Goal: Task Accomplishment & Management: Use online tool/utility

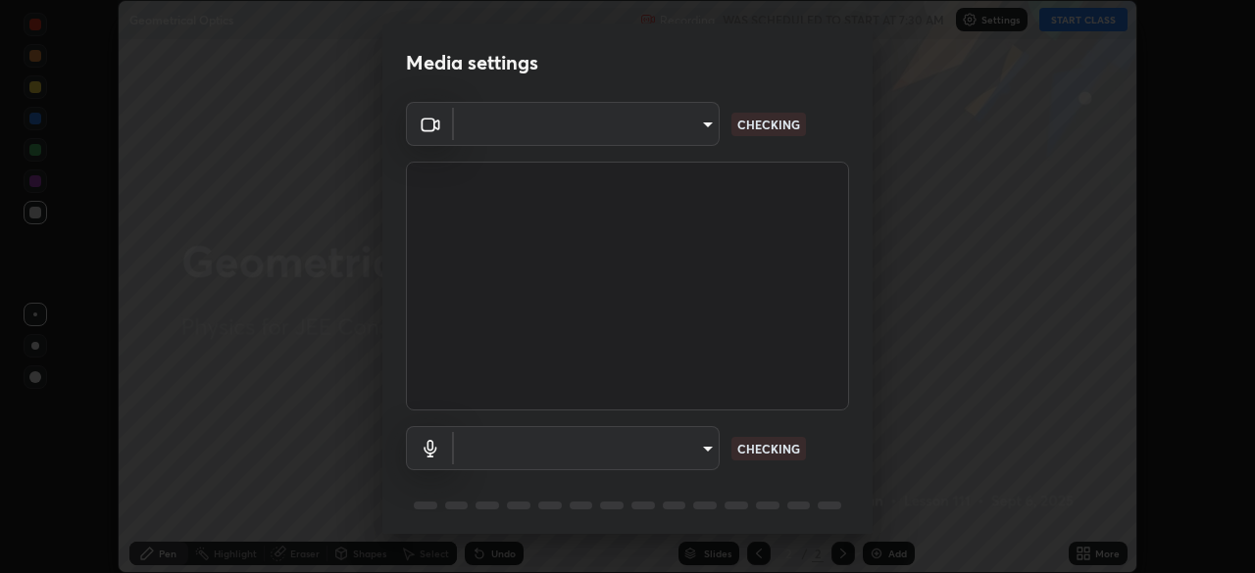
click at [704, 456] on body "Erase all Geometrical Optics Recording WAS SCHEDULED TO START AT 7:30 AM Settin…" at bounding box center [627, 286] width 1255 height 573
type input "b06fa8ff9ac4ffb7a92976e327235824ae8e01cfa839dbeb6f48655f2a6a4ac4"
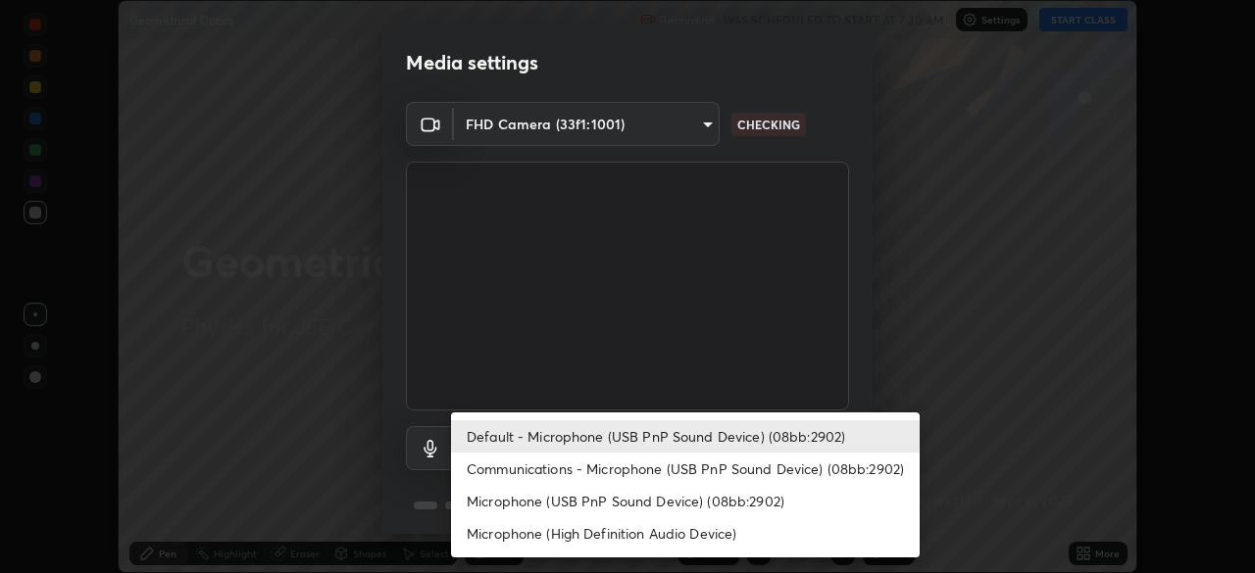
click at [615, 498] on li "Microphone (USB PnP Sound Device) (08bb:2902)" at bounding box center [685, 501] width 469 height 32
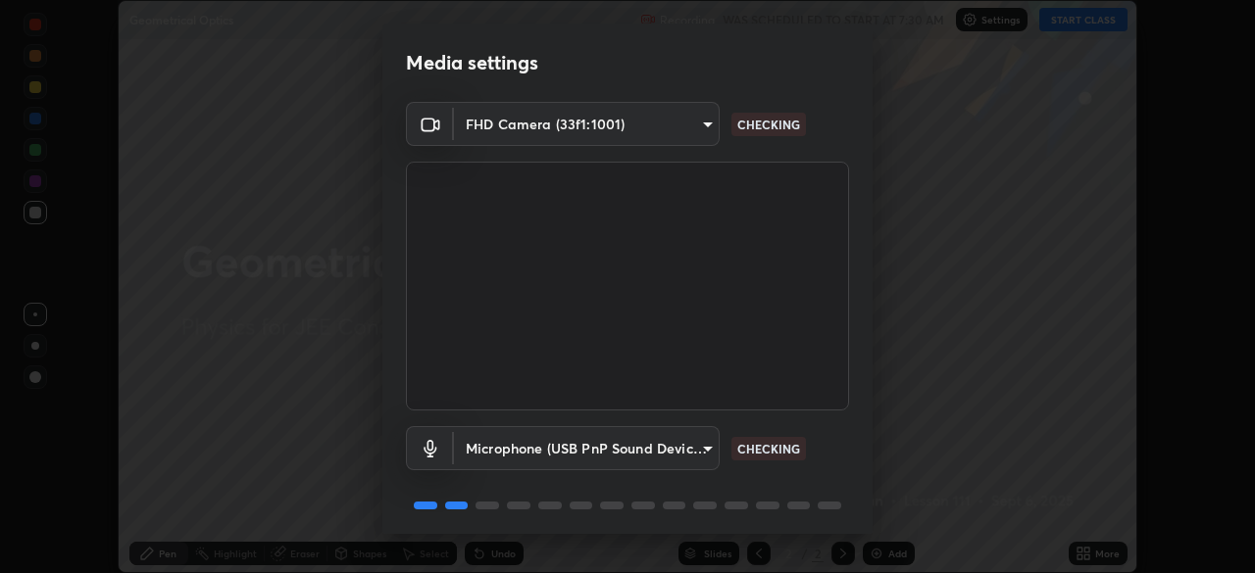
click at [648, 448] on body "Erase all Geometrical Optics Recording WAS SCHEDULED TO START AT 7:30 AM Settin…" at bounding box center [627, 286] width 1255 height 573
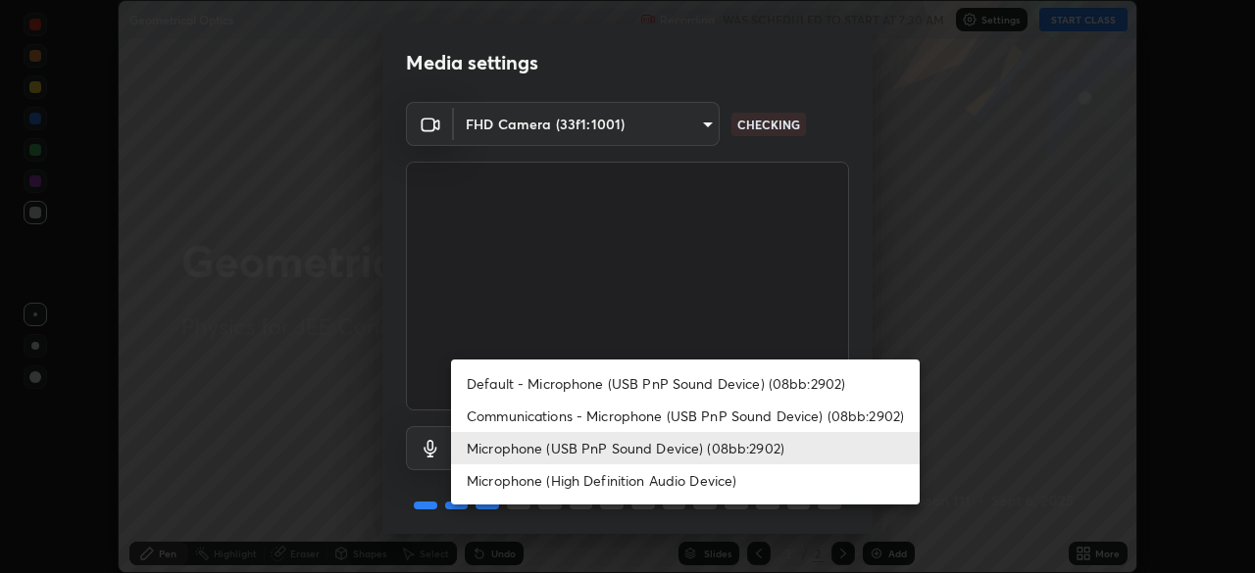
click at [653, 381] on li "Default - Microphone (USB PnP Sound Device) (08bb:2902)" at bounding box center [685, 384] width 469 height 32
type input "default"
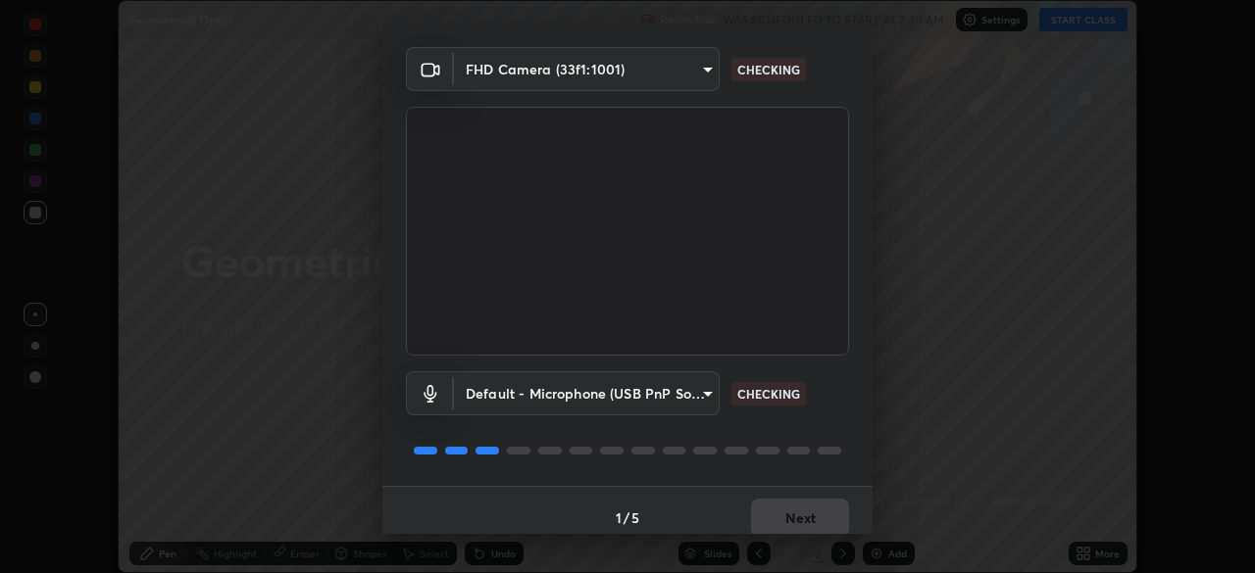
scroll to position [70, 0]
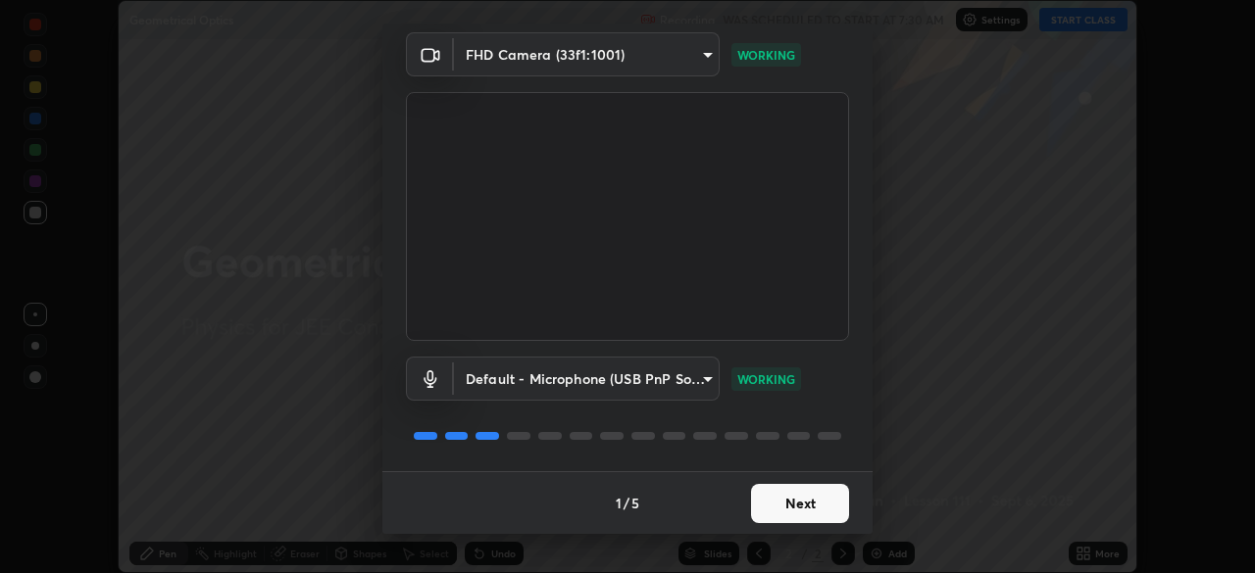
click at [798, 501] on button "Next" at bounding box center [800, 503] width 98 height 39
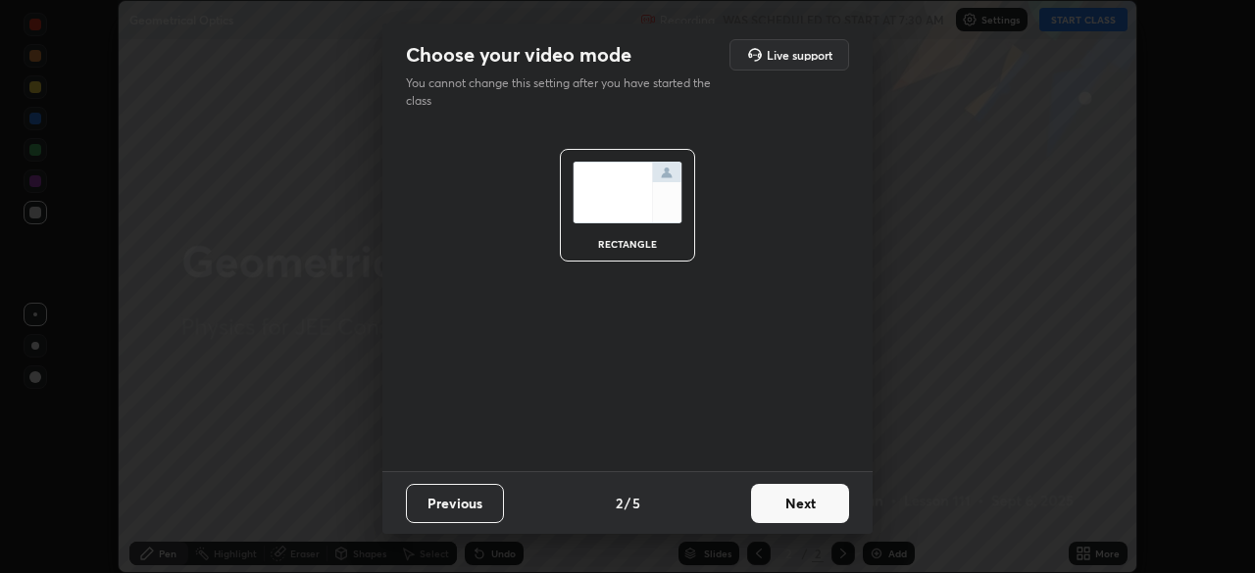
click at [798, 499] on button "Next" at bounding box center [800, 503] width 98 height 39
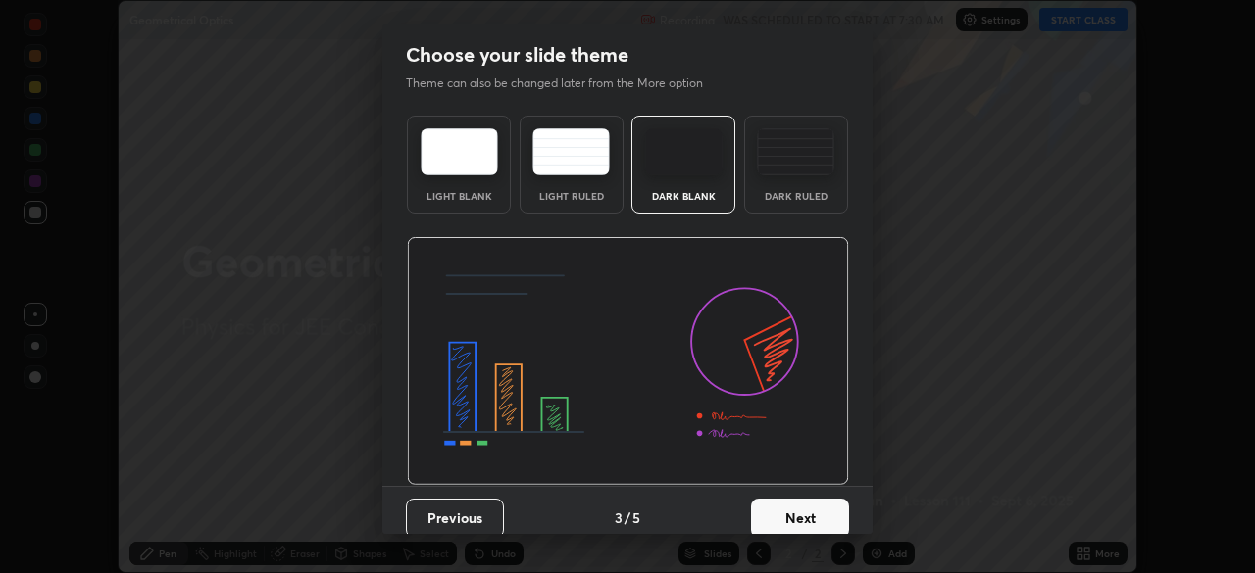
click at [799, 503] on button "Next" at bounding box center [800, 518] width 98 height 39
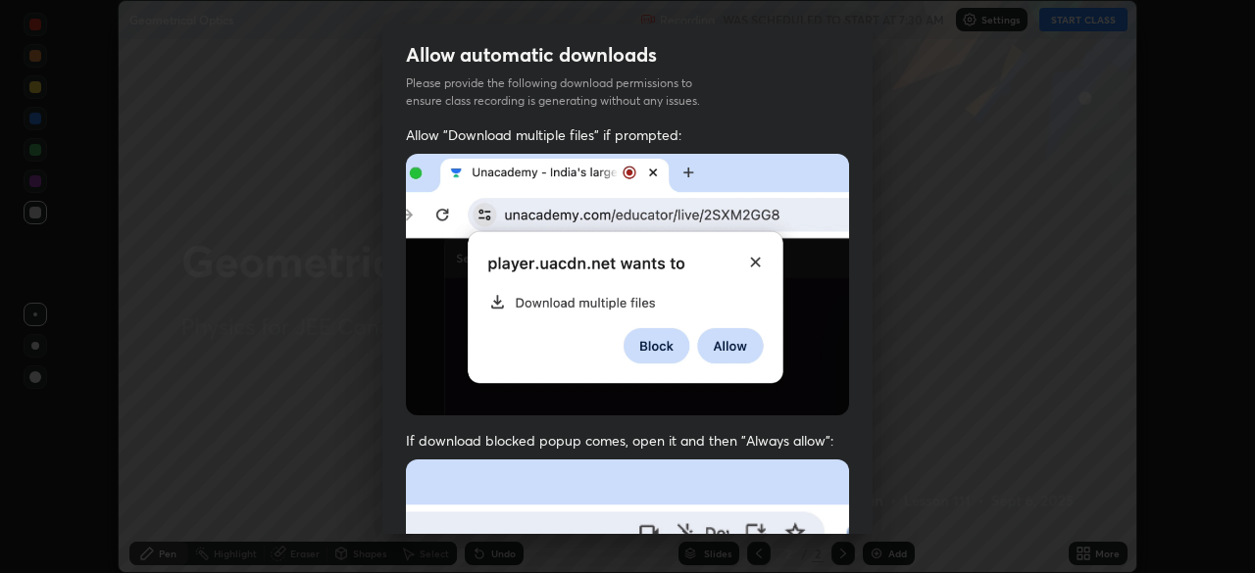
scroll to position [46, 0]
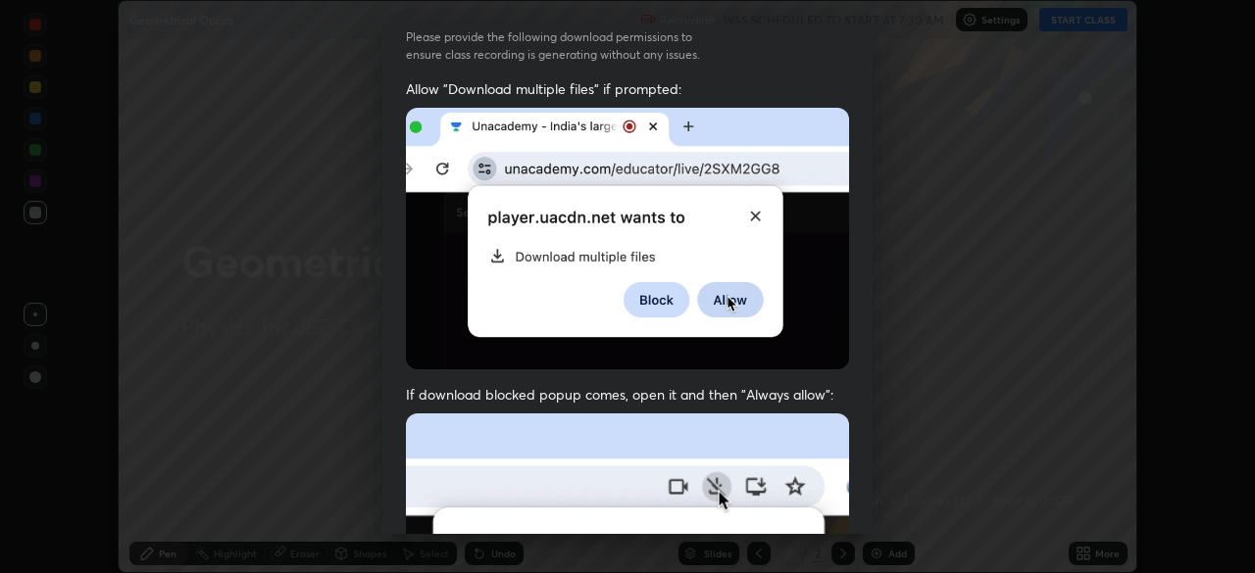
click at [759, 386] on span "If download blocked popup comes, open it and then "Always allow":" at bounding box center [627, 394] width 443 height 19
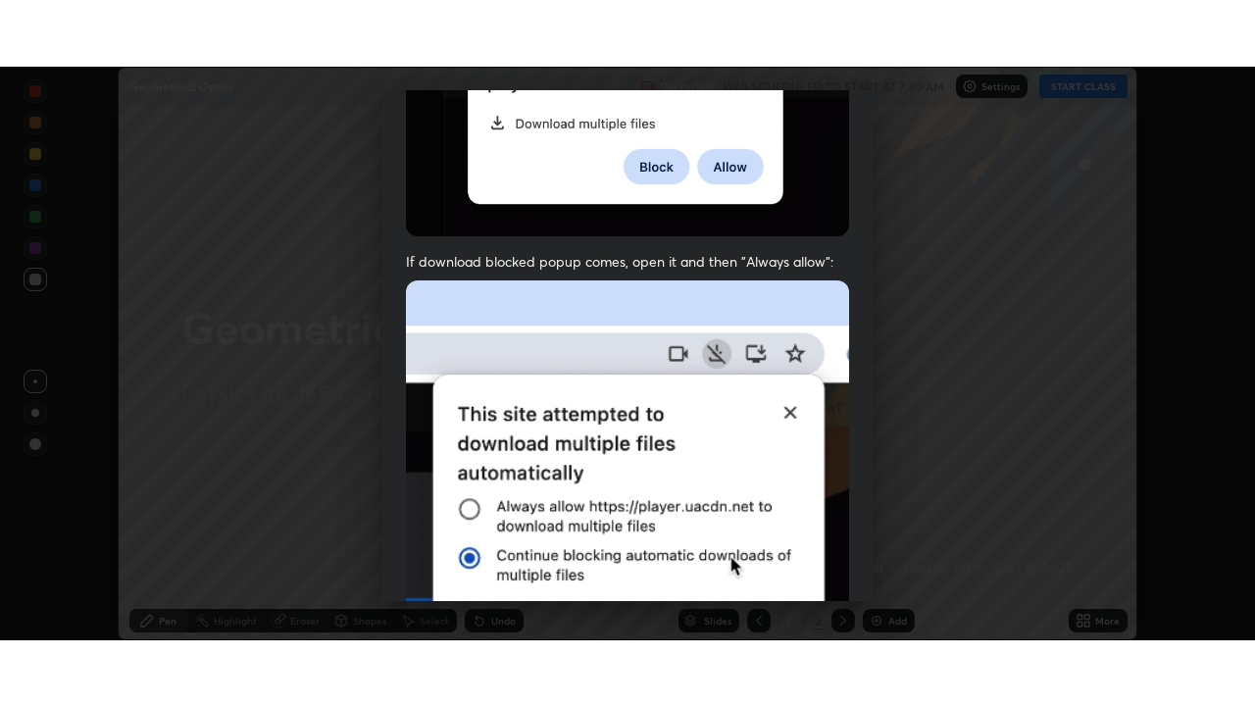
scroll to position [470, 0]
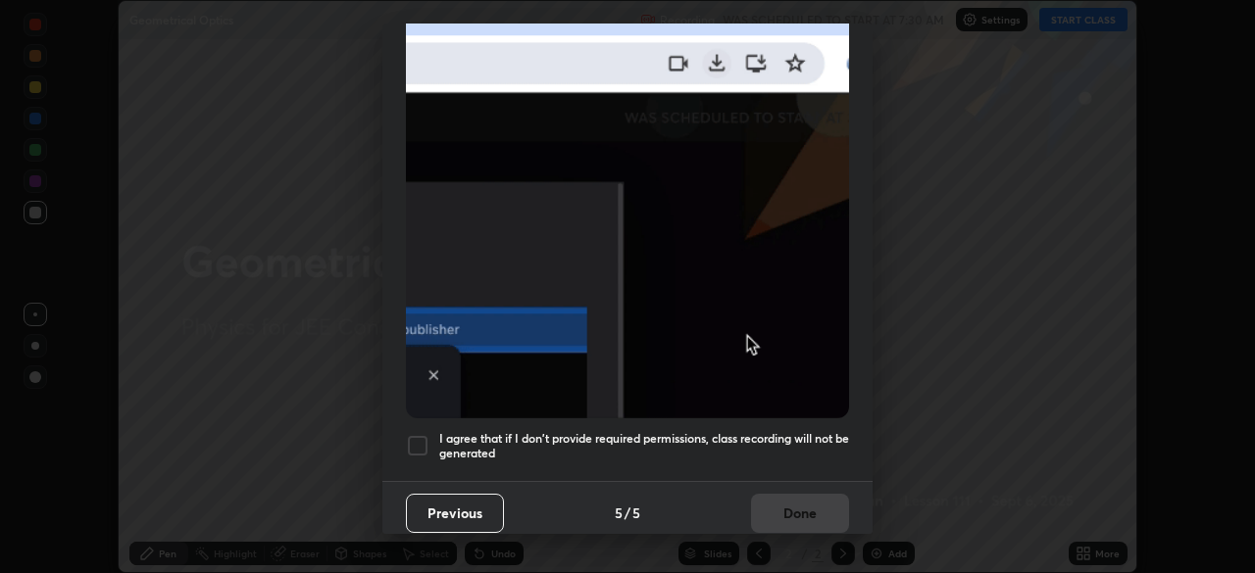
click at [773, 431] on h5 "I agree that if I don't provide required permissions, class recording will not …" at bounding box center [644, 446] width 410 height 30
click at [785, 497] on button "Done" at bounding box center [800, 513] width 98 height 39
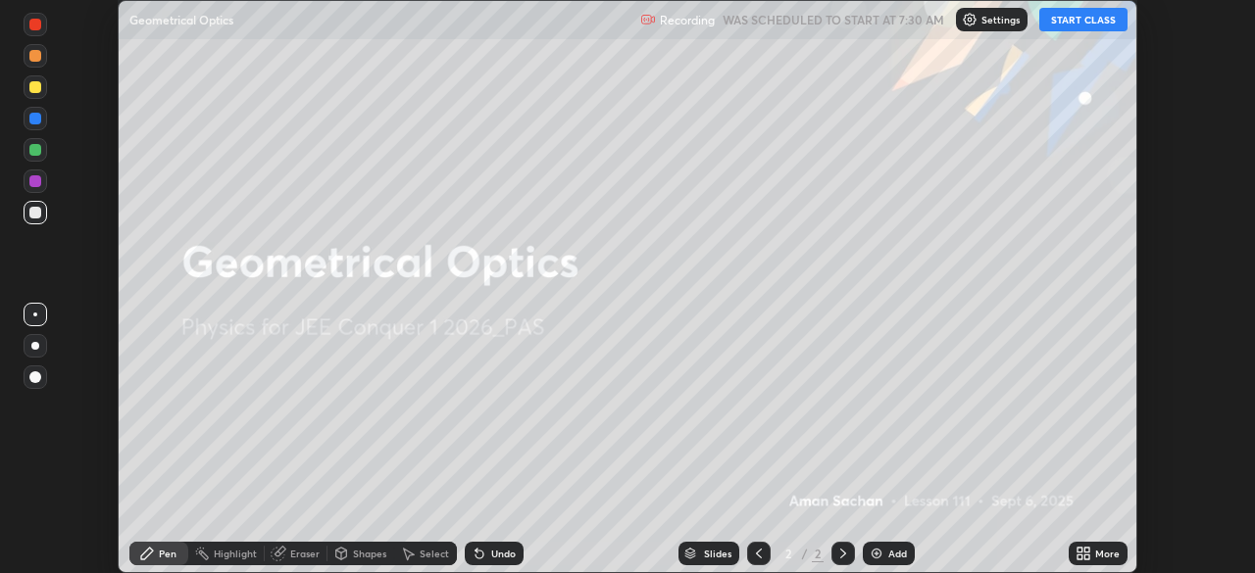
click at [1072, 18] on button "START CLASS" at bounding box center [1083, 20] width 88 height 24
click at [1095, 555] on div "More" at bounding box center [1107, 554] width 25 height 10
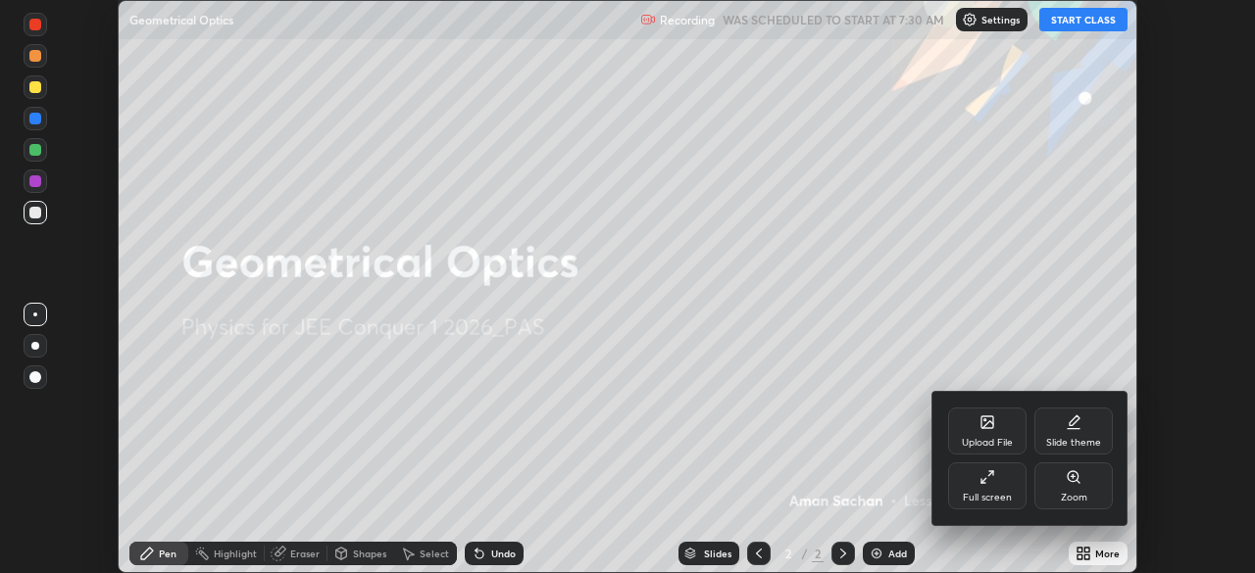
click at [993, 498] on div "Full screen" at bounding box center [987, 498] width 49 height 10
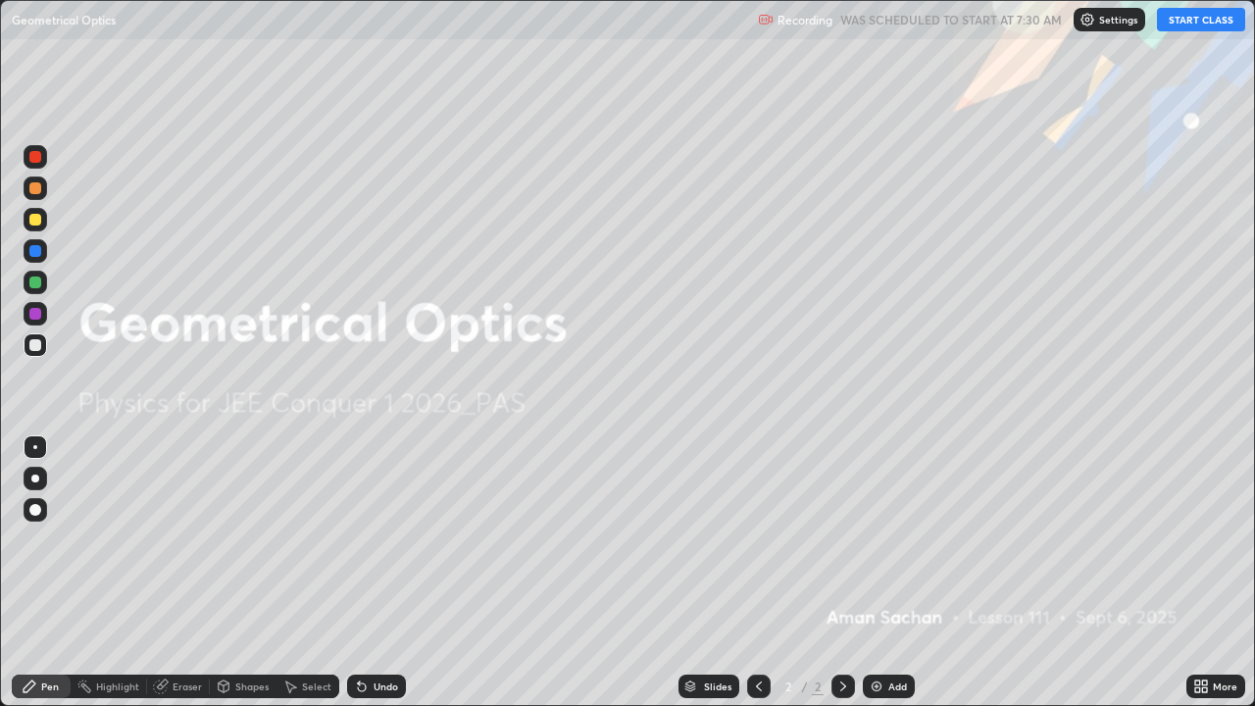
scroll to position [706, 1255]
click at [1204, 573] on icon at bounding box center [1204, 682] width 5 height 5
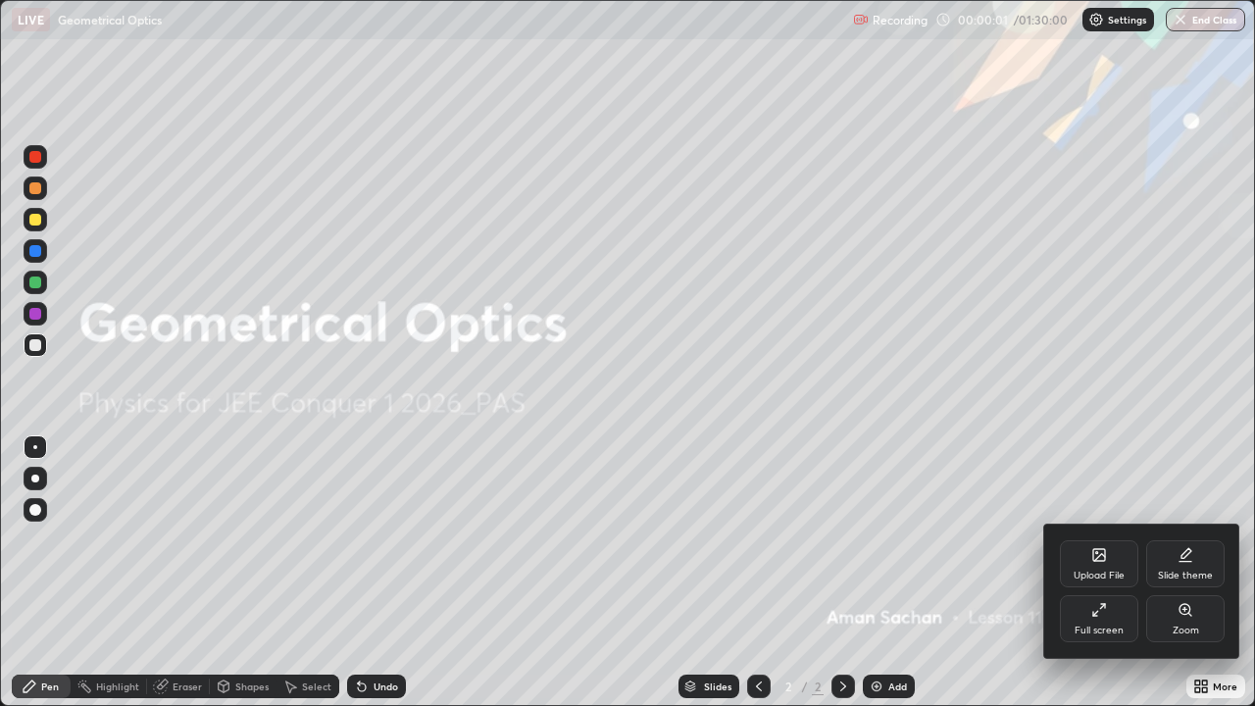
click at [1204, 564] on div "Slide theme" at bounding box center [1185, 563] width 78 height 47
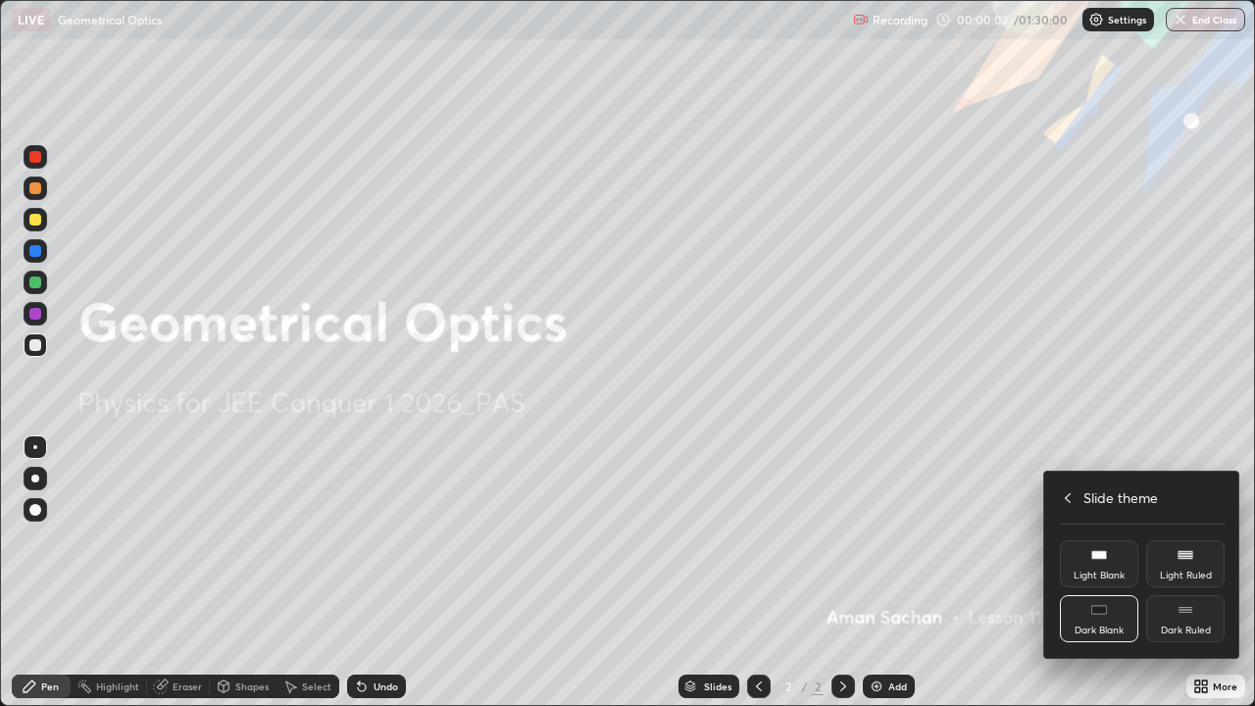
click at [1194, 573] on div "Dark Ruled" at bounding box center [1185, 618] width 78 height 47
click at [1069, 494] on icon at bounding box center [1068, 498] width 6 height 10
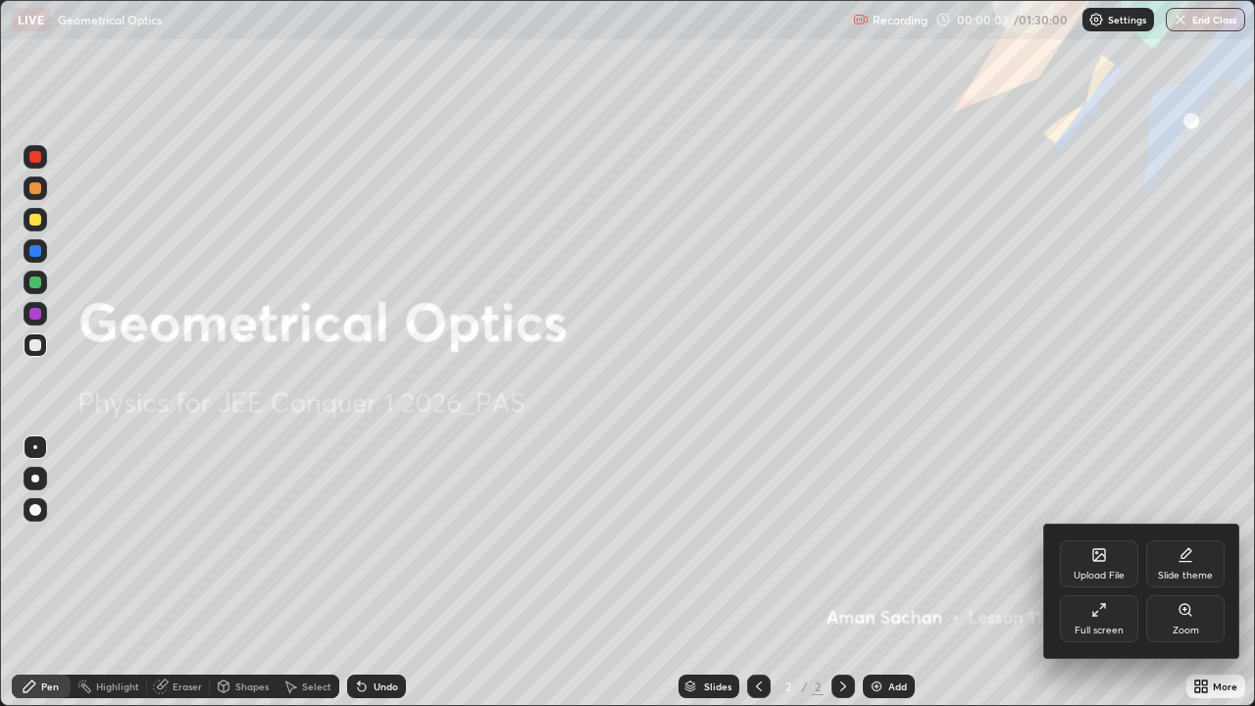
click at [1108, 419] on div at bounding box center [627, 353] width 1255 height 706
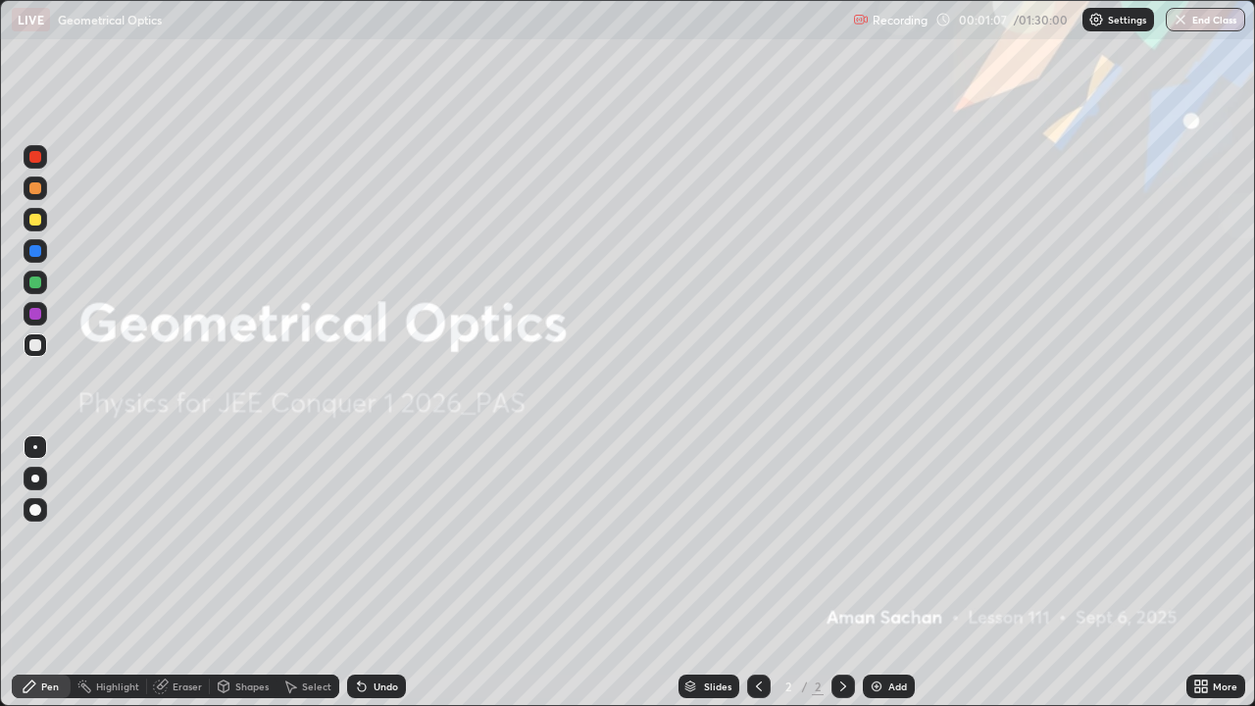
click at [1214, 573] on div "More" at bounding box center [1225, 686] width 25 height 10
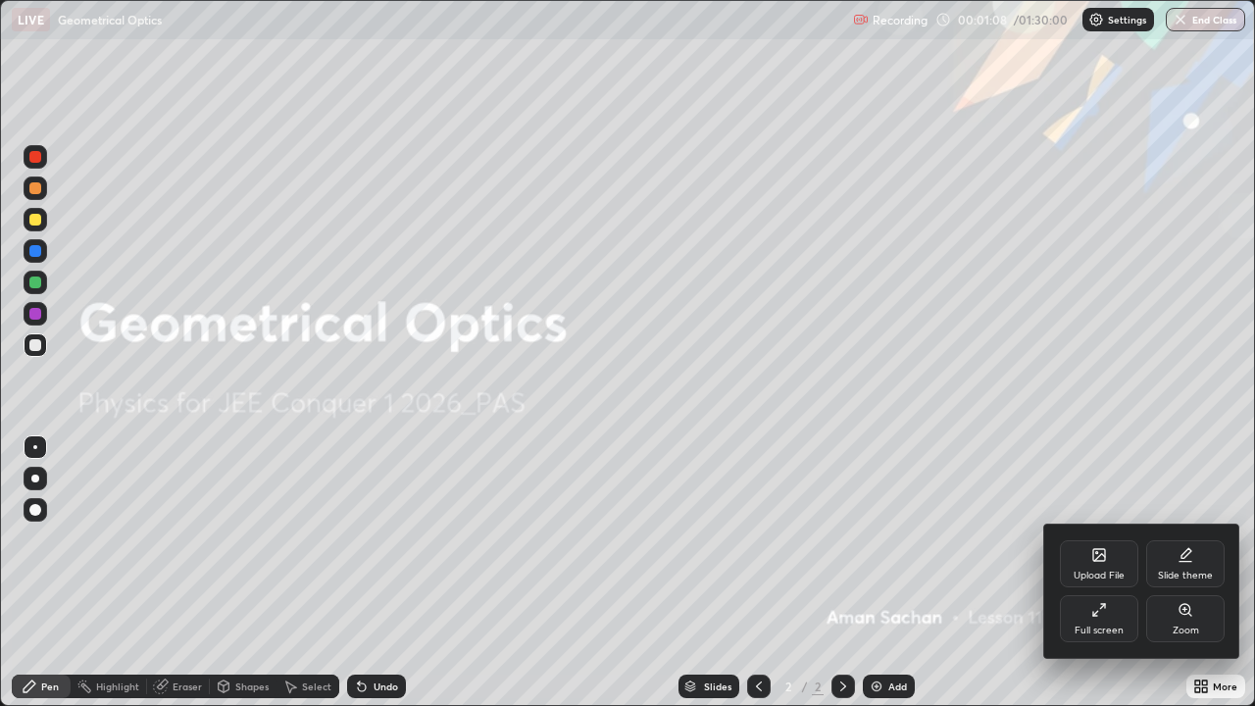
click at [1175, 561] on div "Slide theme" at bounding box center [1185, 563] width 78 height 47
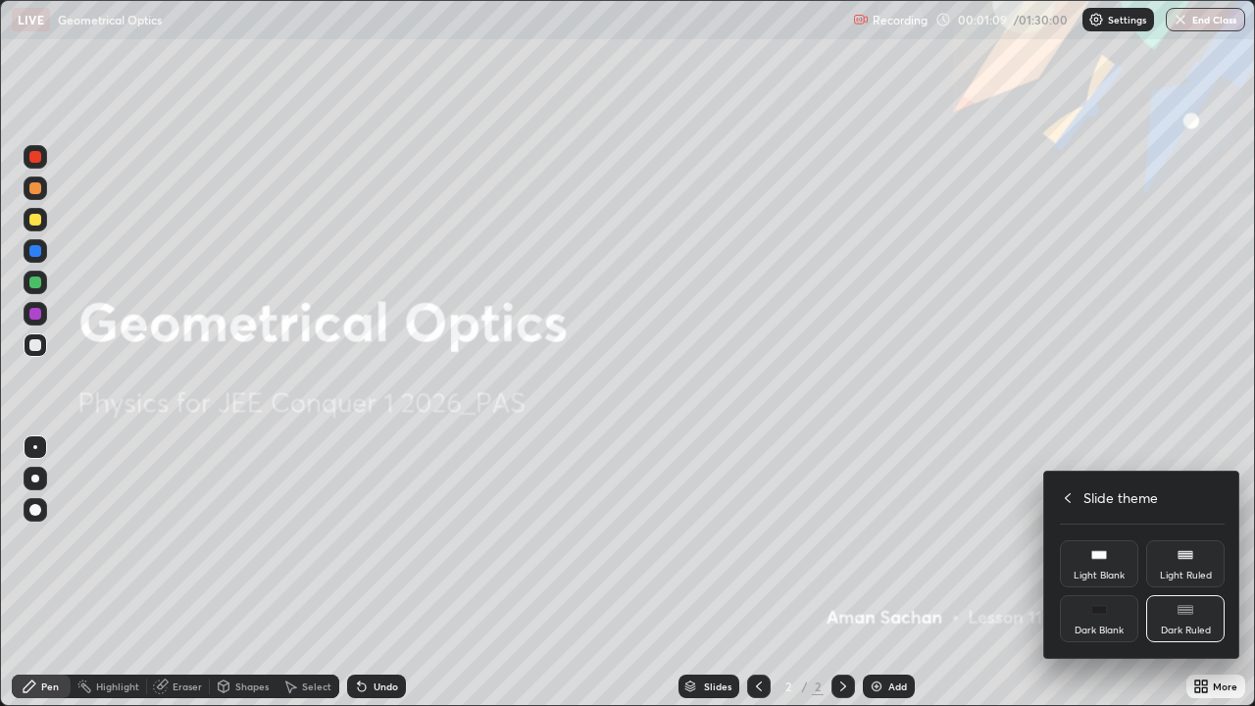
click at [1068, 495] on icon at bounding box center [1068, 498] width 6 height 10
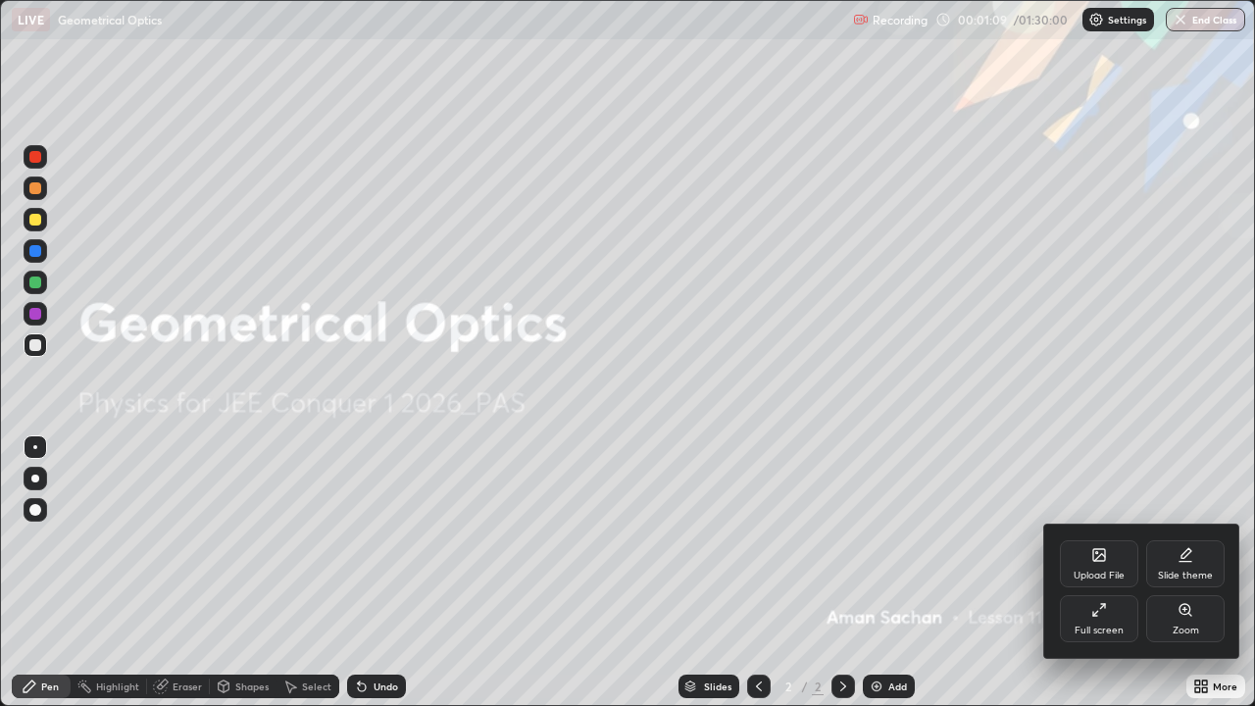
click at [1027, 478] on div at bounding box center [627, 353] width 1255 height 706
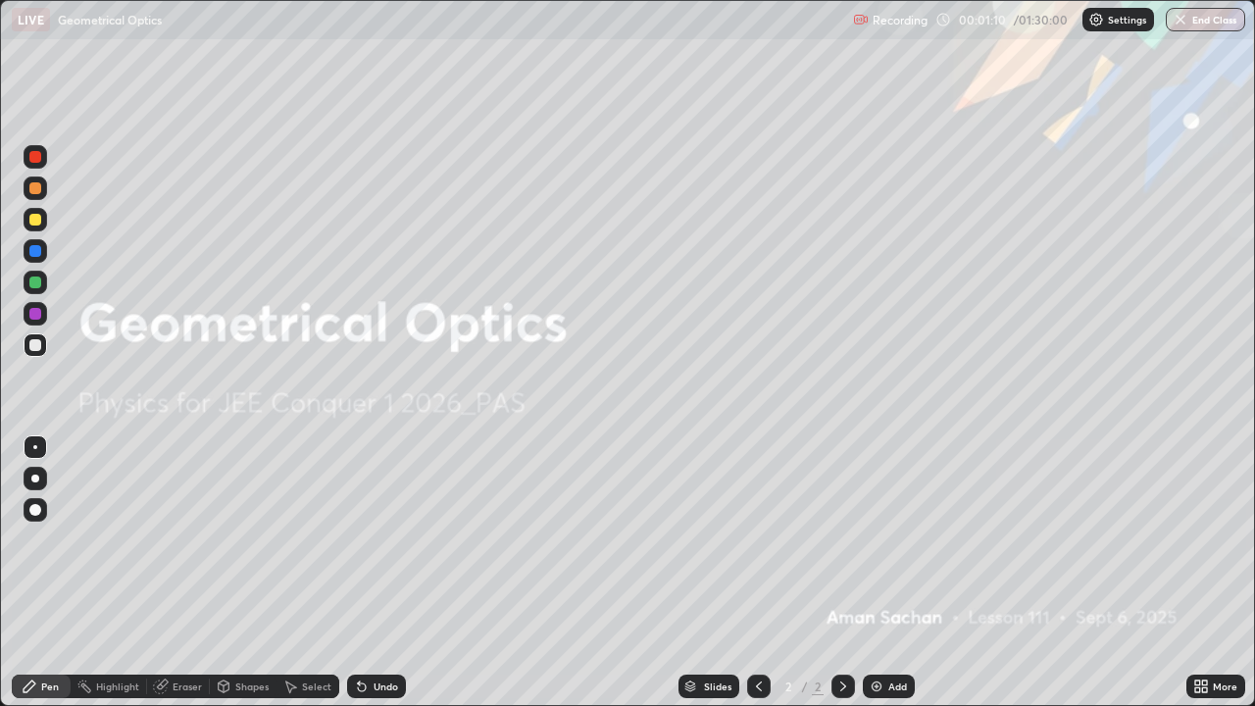
click at [886, 573] on div "Add" at bounding box center [889, 686] width 52 height 24
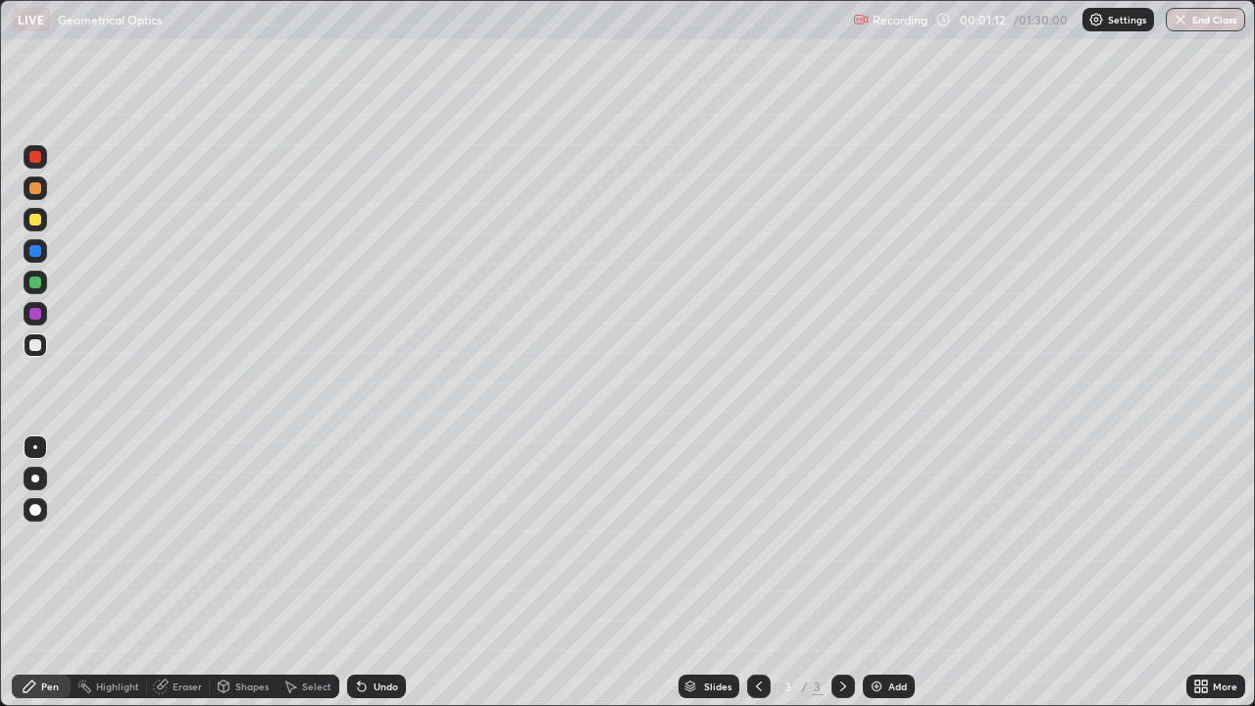
click at [32, 228] on div at bounding box center [36, 220] width 24 height 24
click at [33, 481] on div at bounding box center [35, 478] width 8 height 8
click at [240, 573] on div "Shapes" at bounding box center [243, 686] width 67 height 24
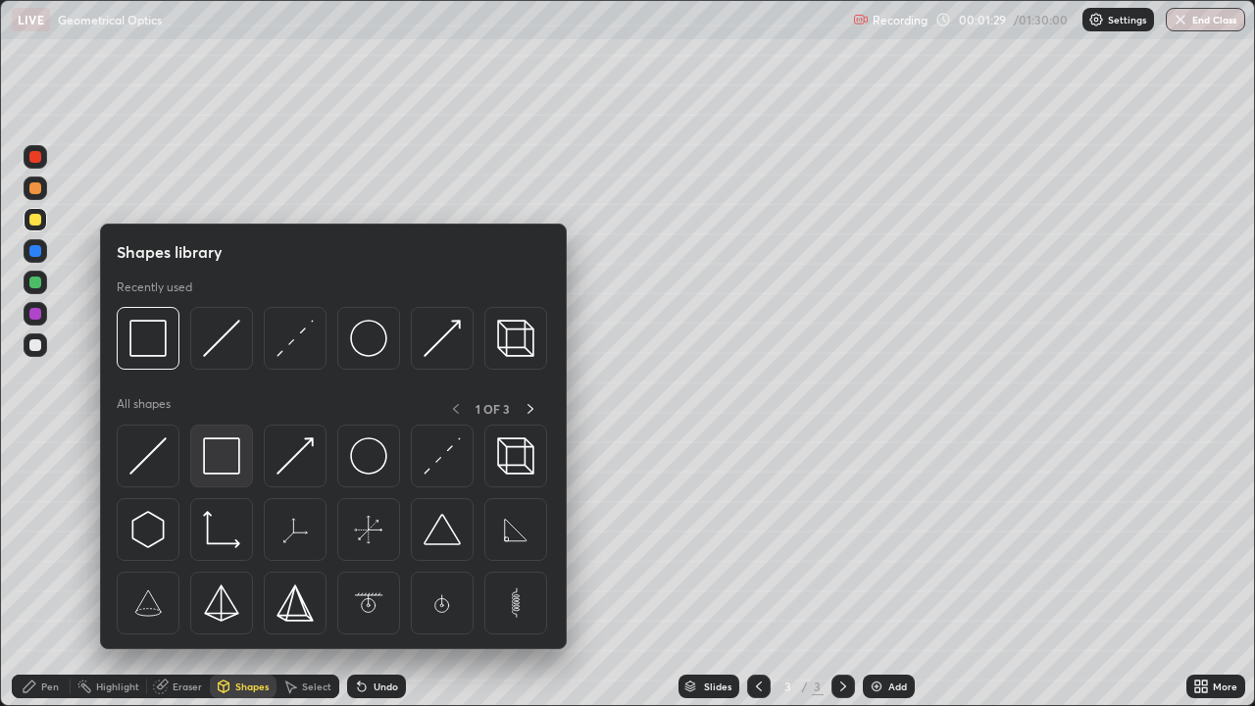
click at [218, 460] on img at bounding box center [221, 455] width 37 height 37
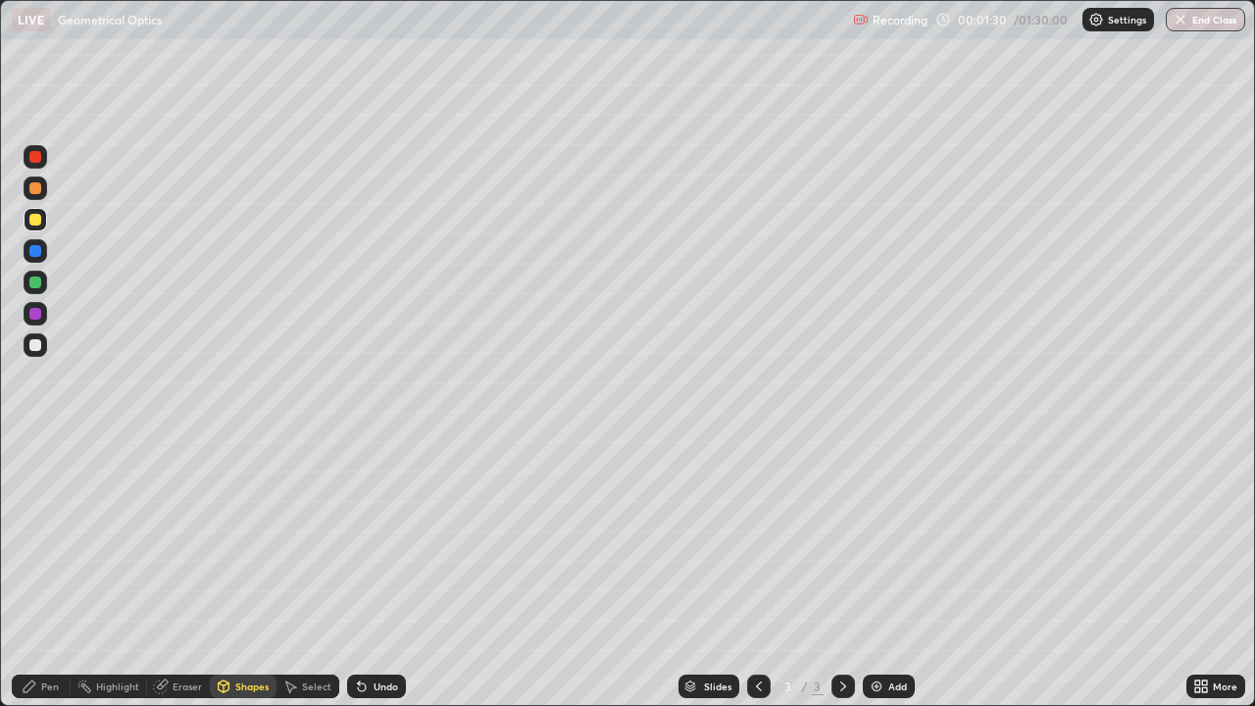
click at [38, 318] on div at bounding box center [35, 314] width 12 height 12
click at [43, 573] on div "Pen" at bounding box center [41, 686] width 59 height 24
click at [40, 348] on div at bounding box center [35, 345] width 12 height 12
click at [876, 573] on img at bounding box center [877, 686] width 16 height 16
click at [37, 216] on div at bounding box center [35, 220] width 12 height 12
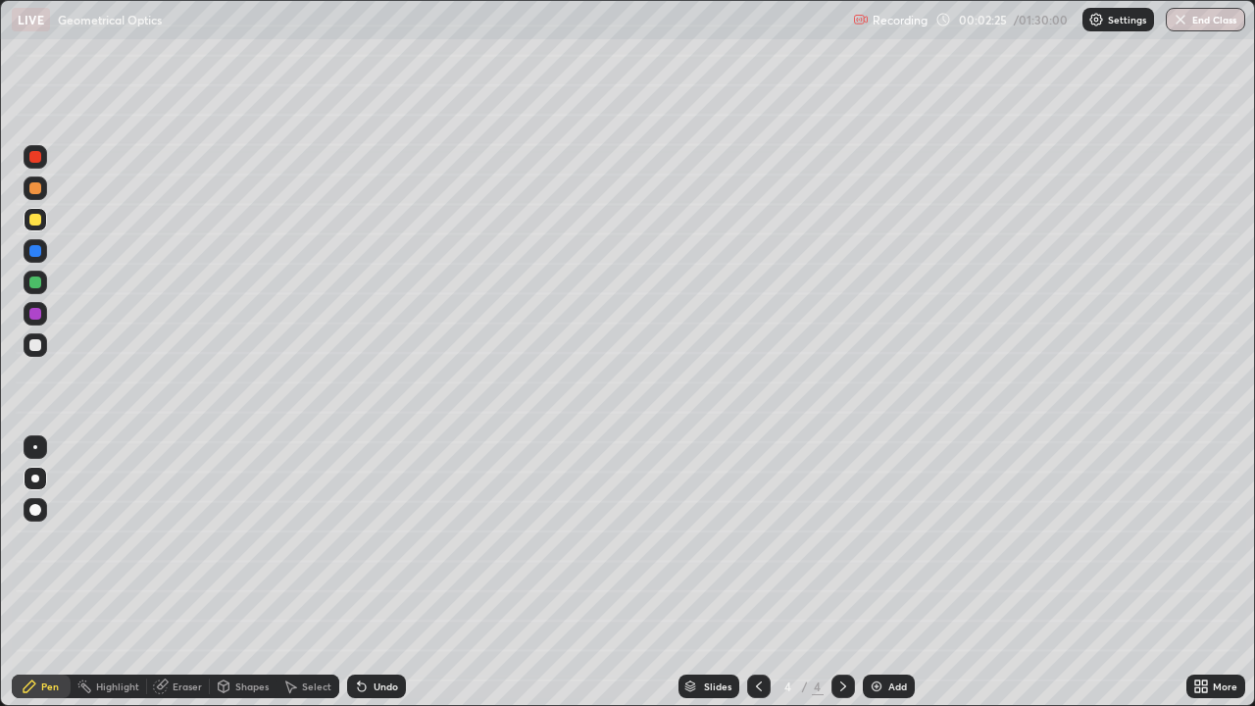
click at [235, 573] on div "Shapes" at bounding box center [251, 686] width 33 height 10
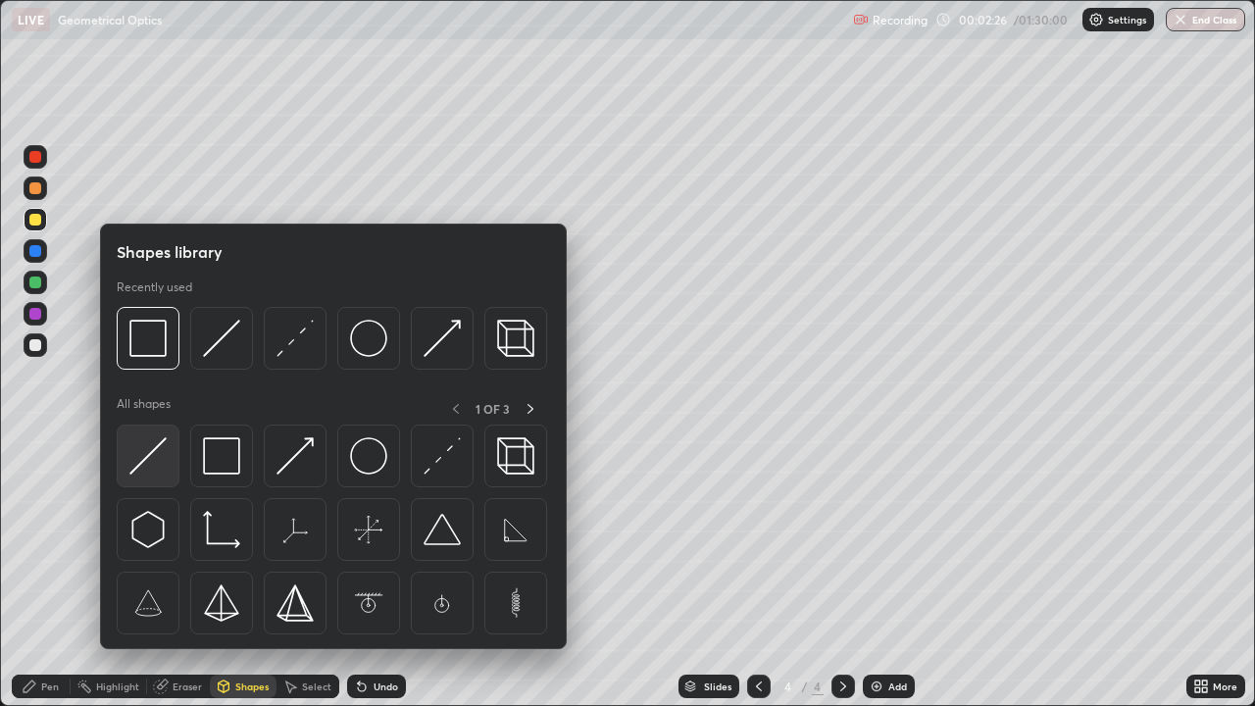
click at [148, 464] on img at bounding box center [147, 455] width 37 height 37
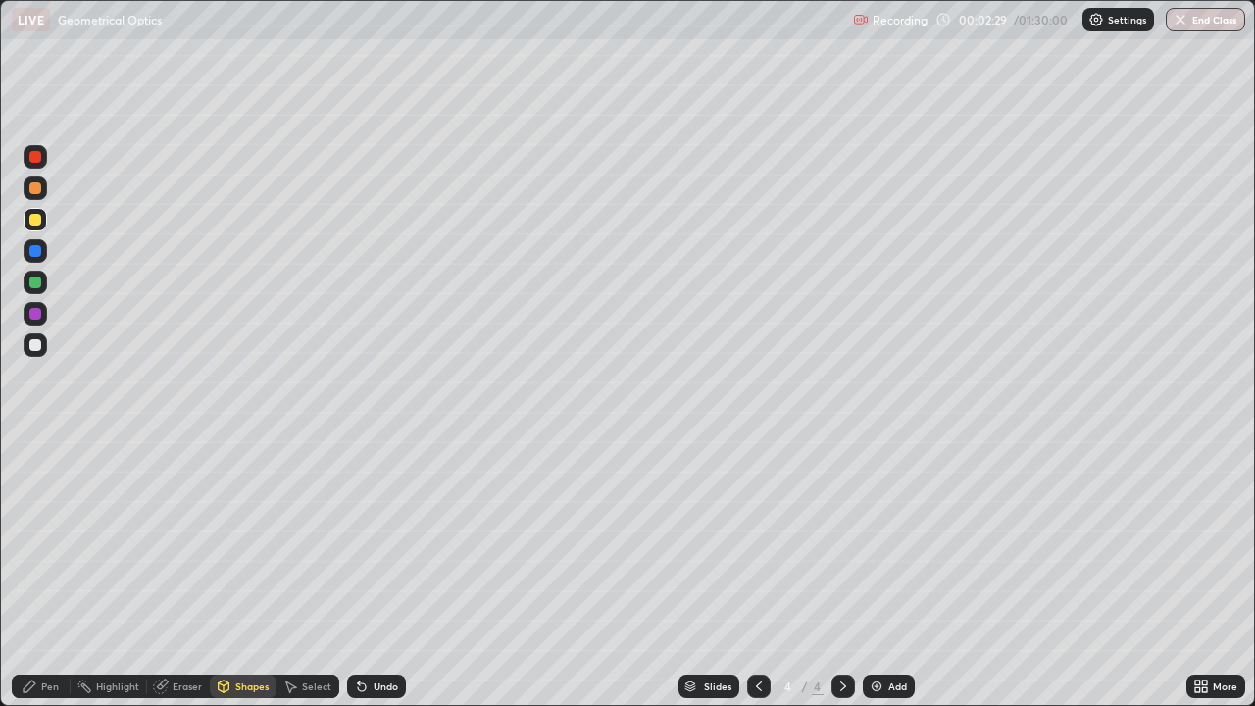
click at [39, 573] on div "Pen" at bounding box center [41, 686] width 59 height 24
click at [36, 346] on div at bounding box center [35, 345] width 12 height 12
click at [359, 573] on icon at bounding box center [362, 687] width 8 height 8
click at [374, 573] on div "Undo" at bounding box center [386, 686] width 25 height 10
click at [229, 573] on icon at bounding box center [224, 686] width 16 height 16
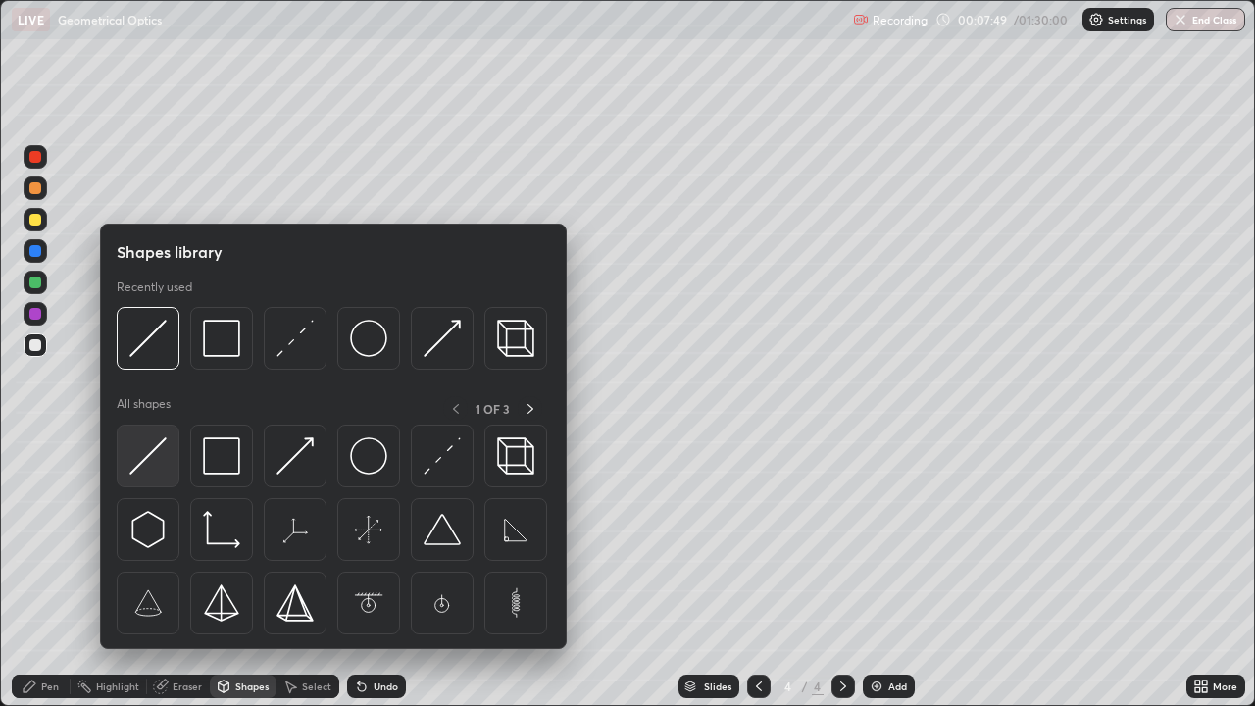
click at [141, 458] on img at bounding box center [147, 455] width 37 height 37
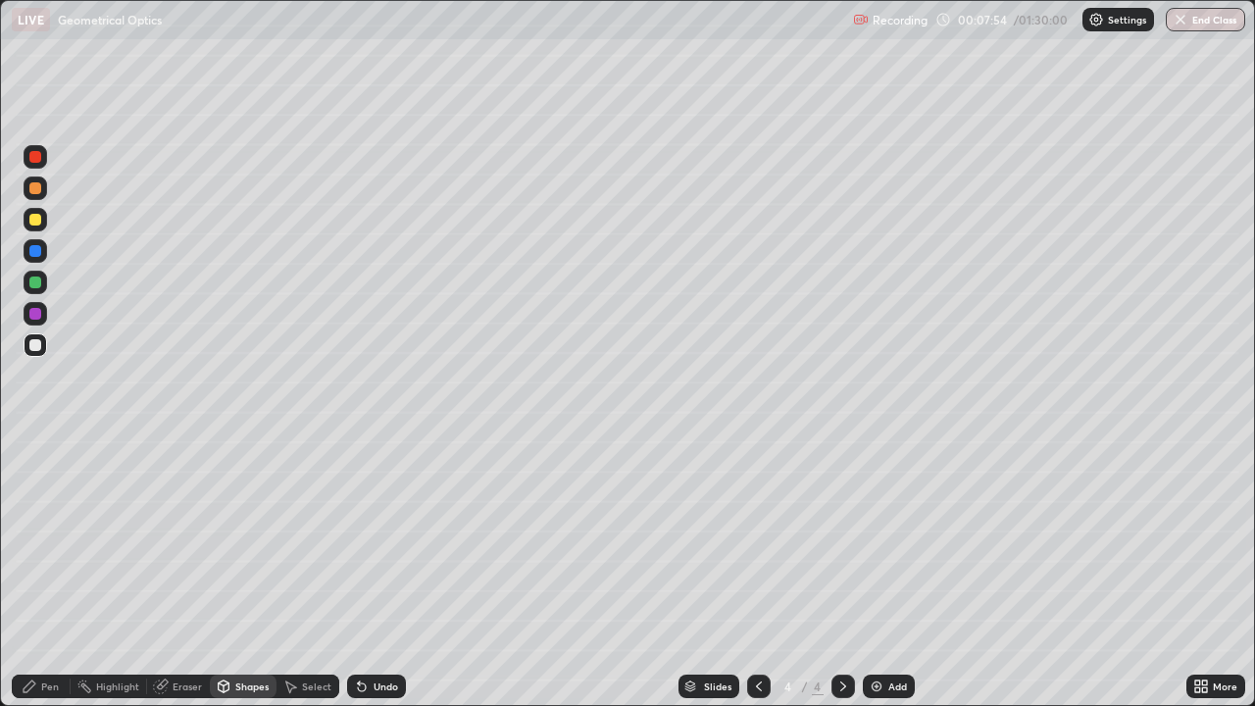
click at [44, 573] on div "Pen" at bounding box center [41, 686] width 59 height 24
click at [36, 284] on div at bounding box center [35, 282] width 12 height 12
click at [32, 339] on div at bounding box center [35, 345] width 12 height 12
click at [879, 573] on img at bounding box center [877, 686] width 16 height 16
click at [39, 220] on div at bounding box center [35, 220] width 12 height 12
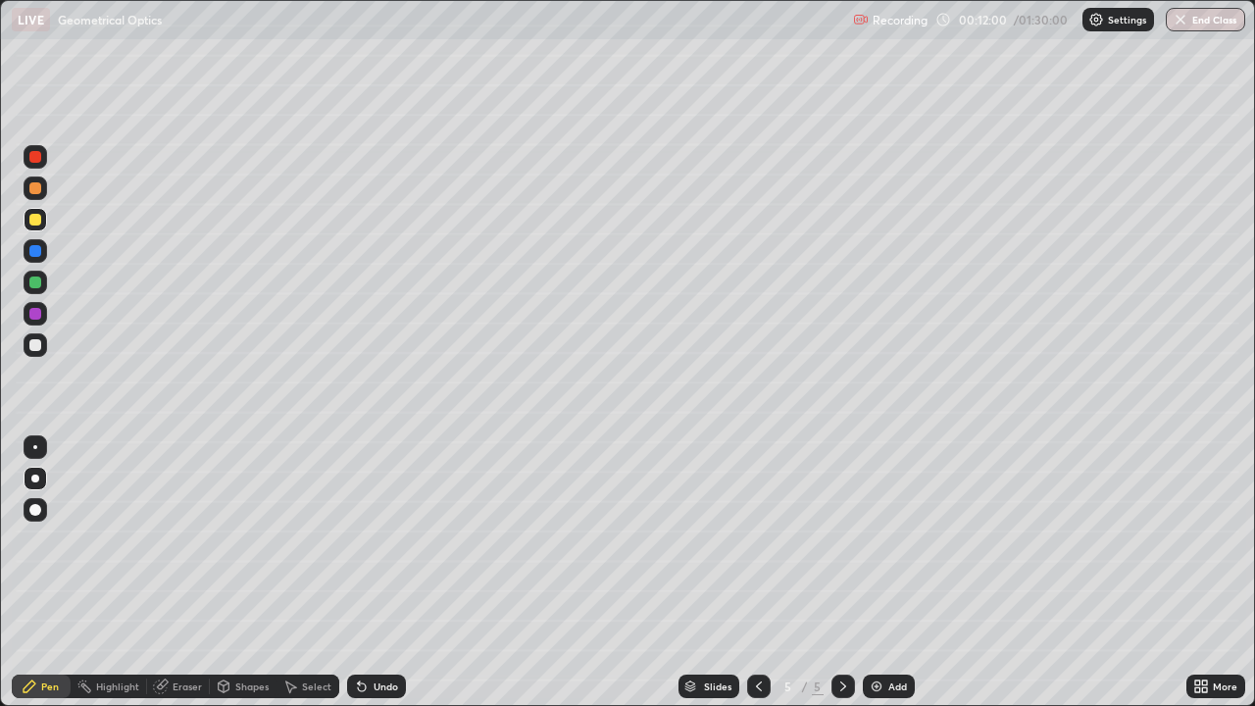
click at [374, 573] on div "Undo" at bounding box center [386, 686] width 25 height 10
click at [243, 573] on div "Shapes" at bounding box center [243, 686] width 67 height 24
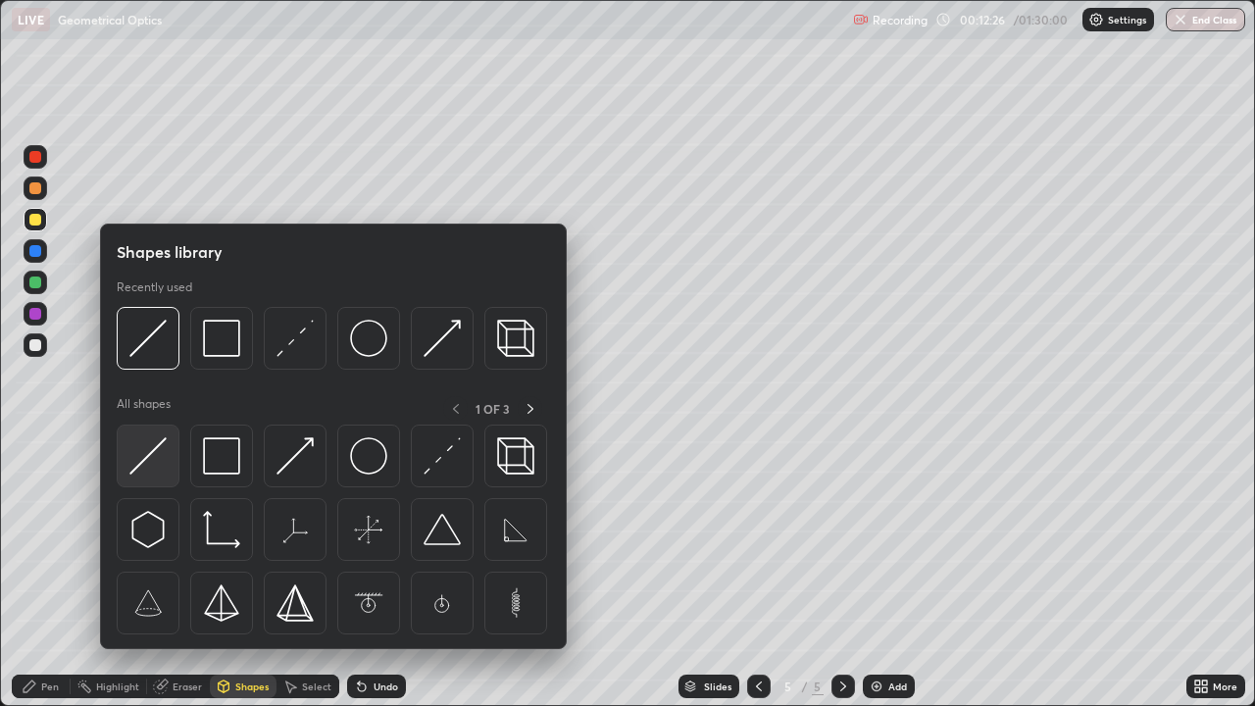
click at [143, 452] on img at bounding box center [147, 455] width 37 height 37
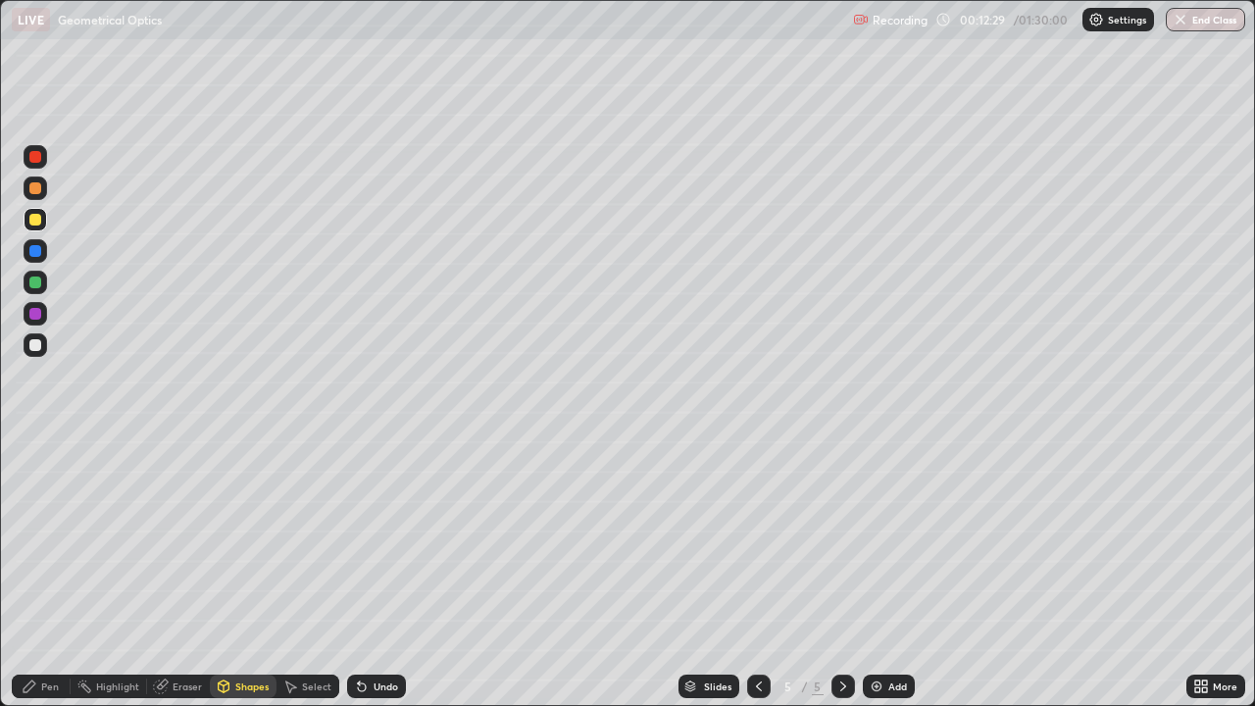
click at [56, 573] on div "Pen" at bounding box center [41, 686] width 59 height 24
click at [36, 350] on div at bounding box center [35, 345] width 12 height 12
click at [370, 573] on div "Undo" at bounding box center [376, 686] width 59 height 24
click at [239, 573] on div "Shapes" at bounding box center [251, 686] width 33 height 10
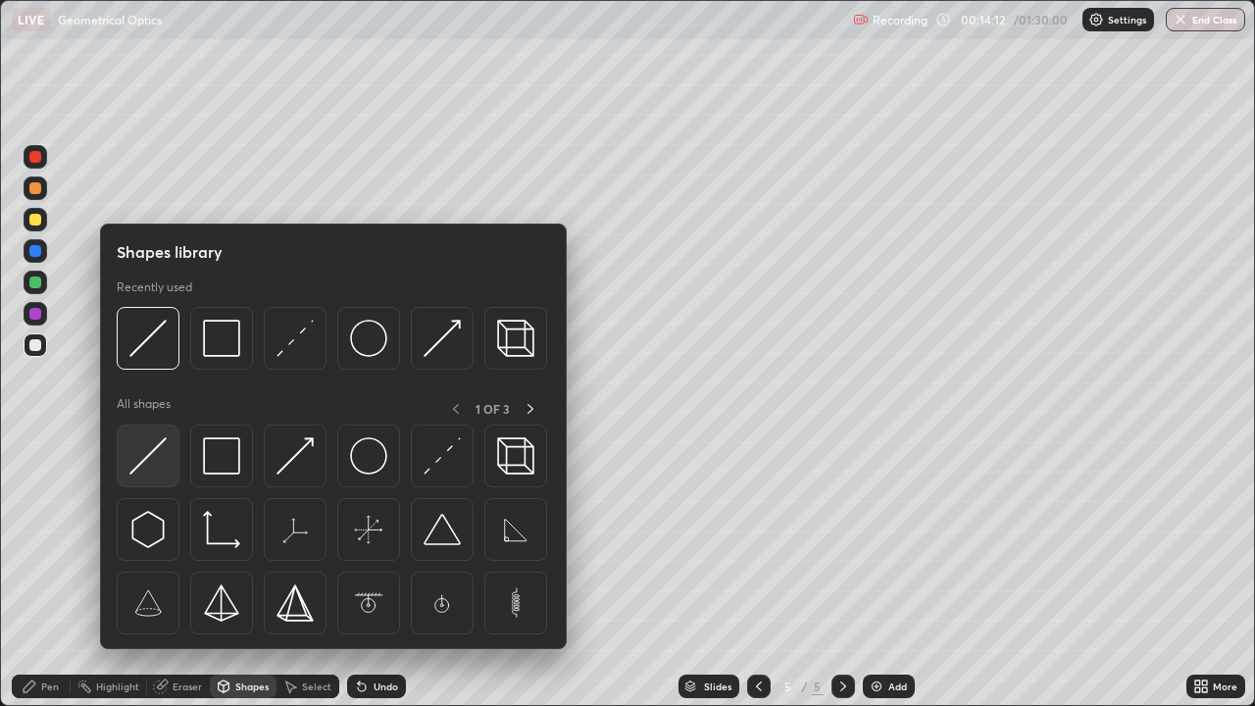
click at [148, 464] on img at bounding box center [147, 455] width 37 height 37
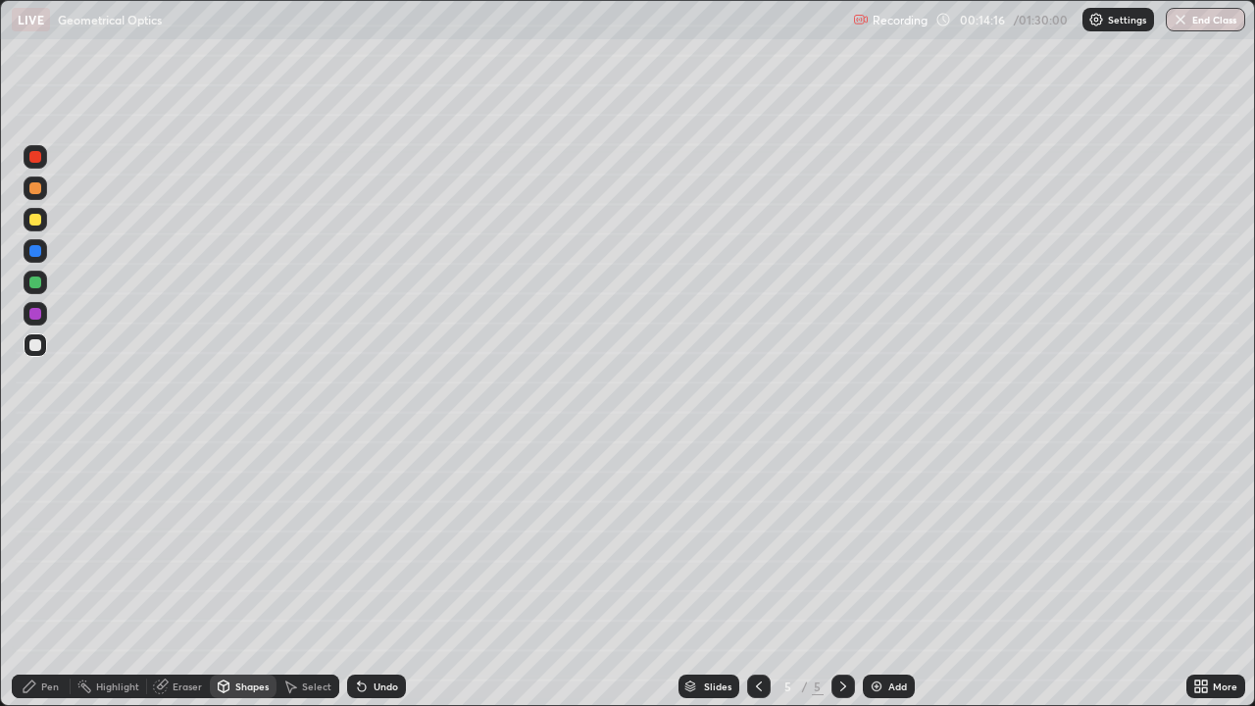
click at [55, 573] on div "Pen" at bounding box center [50, 686] width 18 height 10
click at [757, 573] on icon at bounding box center [759, 686] width 16 height 16
click at [21, 573] on div "Pen" at bounding box center [41, 686] width 59 height 24
click at [39, 316] on div at bounding box center [35, 314] width 12 height 12
click at [841, 573] on icon at bounding box center [843, 686] width 16 height 16
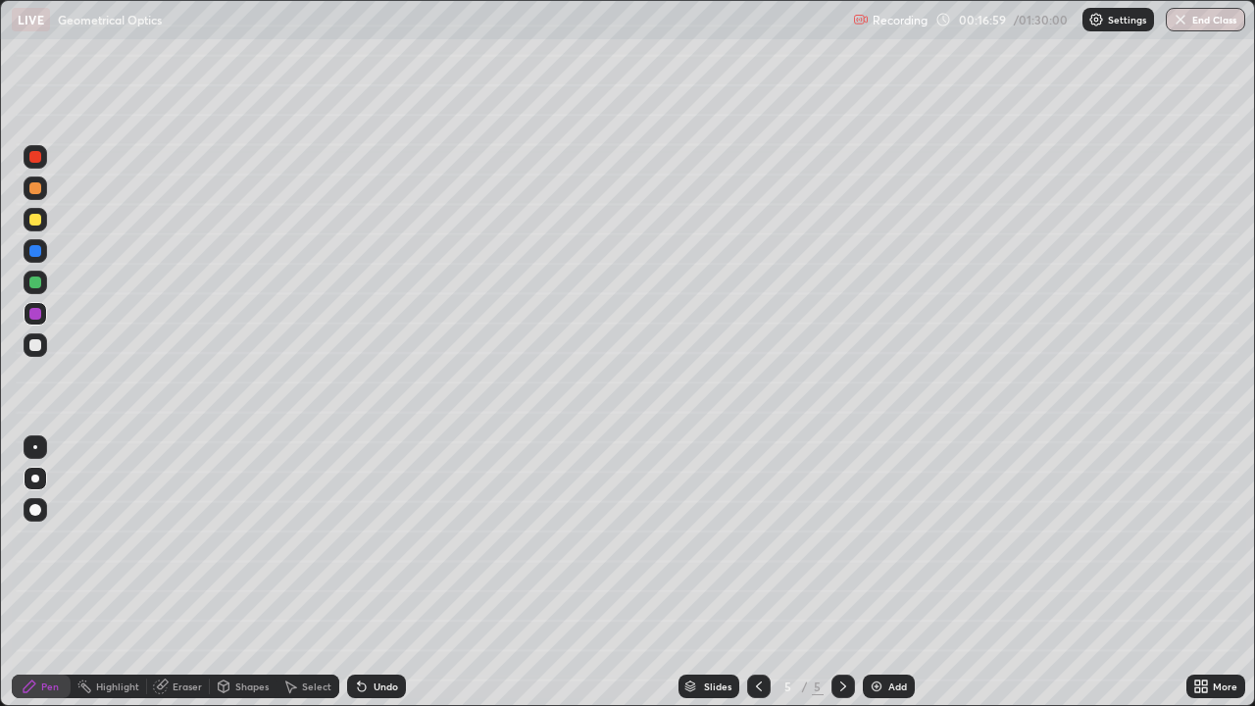
click at [36, 344] on div at bounding box center [35, 345] width 12 height 12
click at [748, 573] on div at bounding box center [759, 686] width 24 height 24
click at [831, 573] on div at bounding box center [843, 686] width 24 height 24
click at [35, 222] on div at bounding box center [35, 220] width 12 height 12
click at [36, 344] on div at bounding box center [35, 345] width 12 height 12
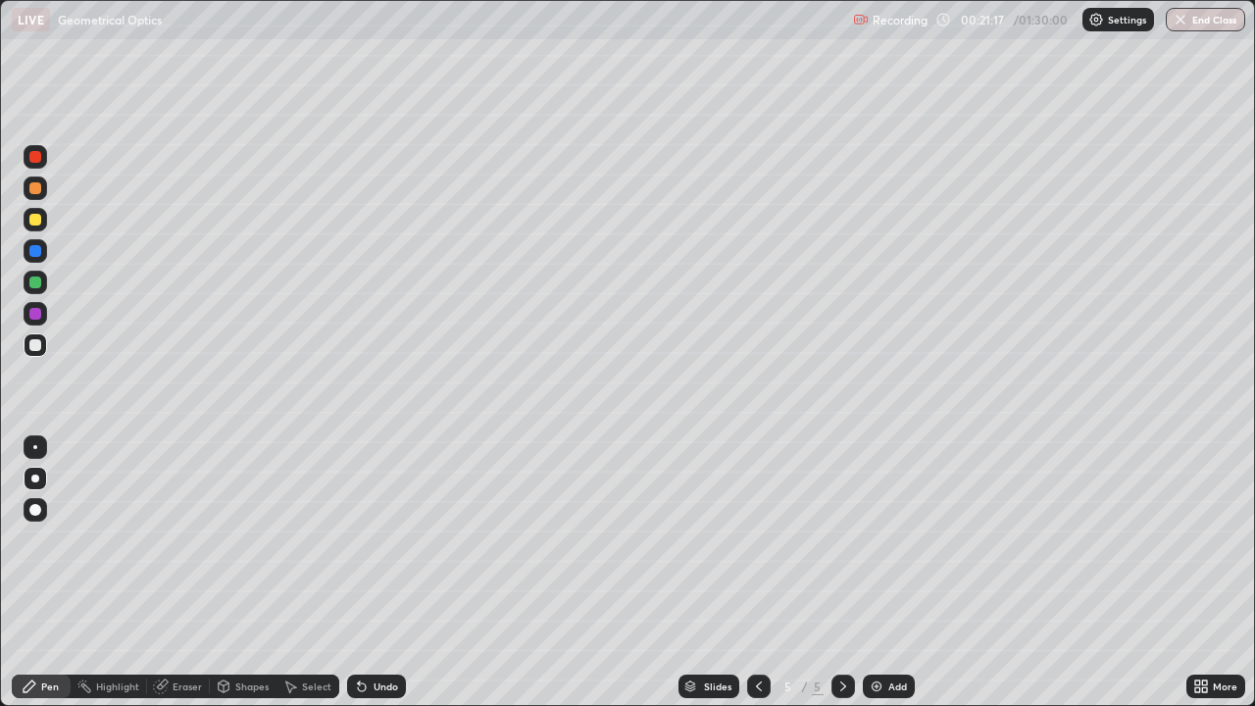
click at [885, 573] on div "Add" at bounding box center [889, 686] width 52 height 24
click at [757, 573] on icon at bounding box center [759, 686] width 16 height 16
click at [756, 573] on icon at bounding box center [759, 686] width 16 height 16
click at [835, 573] on icon at bounding box center [843, 686] width 16 height 16
click at [841, 573] on icon at bounding box center [843, 686] width 16 height 16
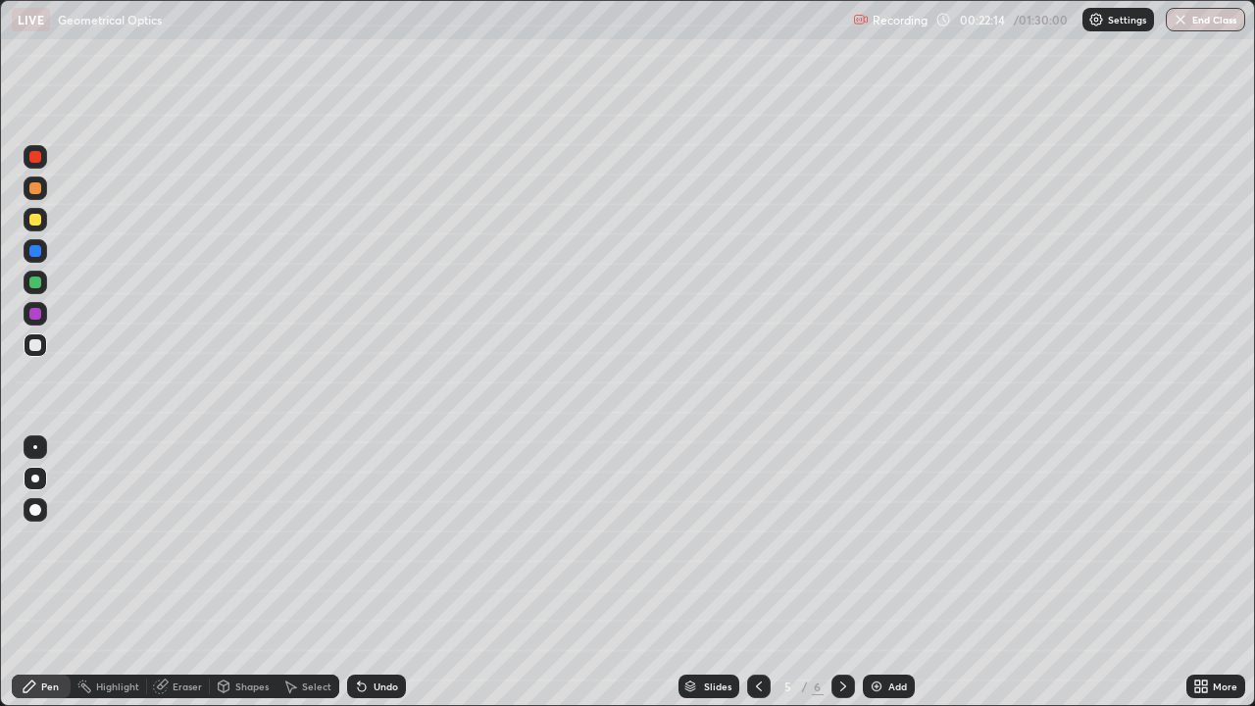
click at [884, 573] on div "Add" at bounding box center [889, 686] width 52 height 24
click at [39, 223] on div at bounding box center [35, 220] width 12 height 12
click at [185, 573] on div "Eraser" at bounding box center [178, 686] width 63 height 24
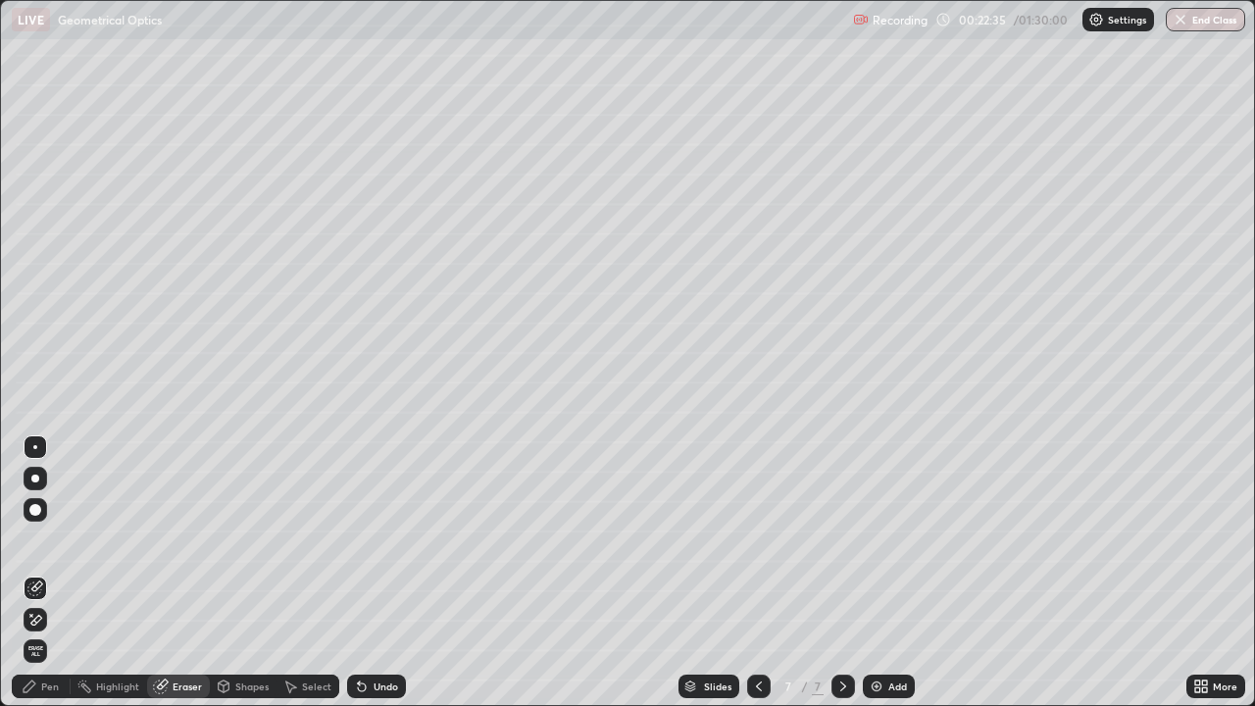
click at [233, 573] on div "Shapes" at bounding box center [243, 686] width 67 height 24
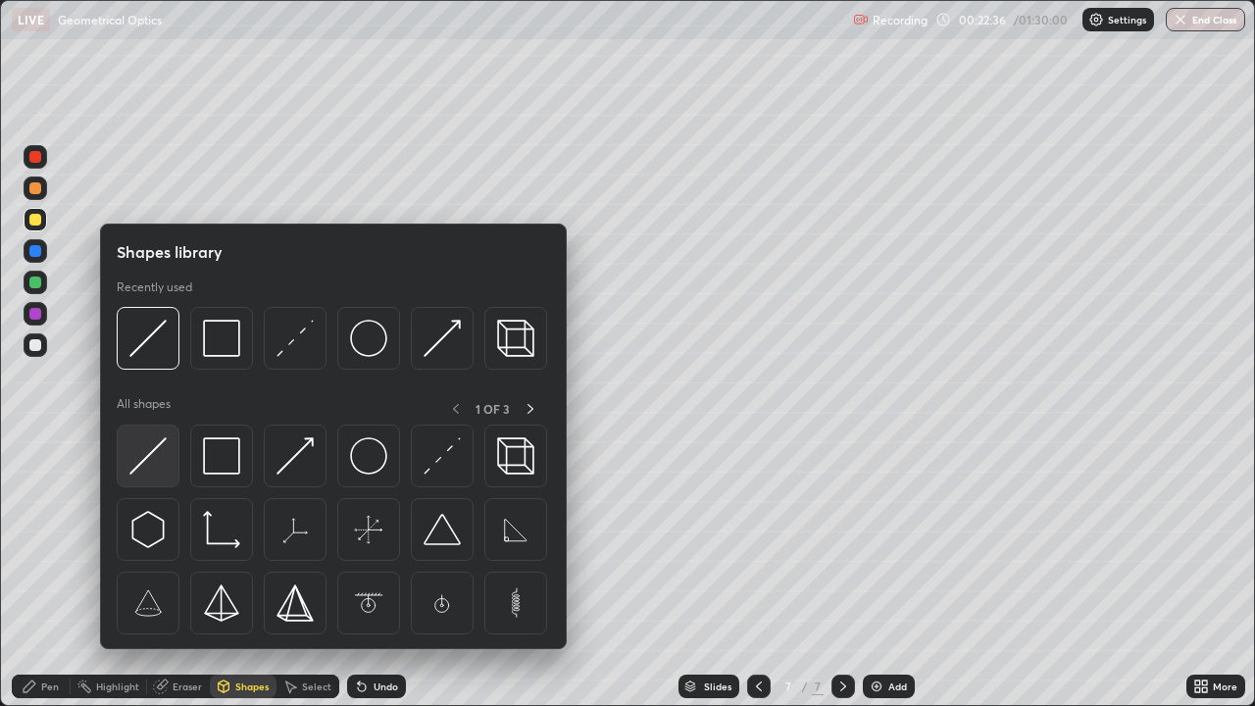
click at [154, 469] on img at bounding box center [147, 455] width 37 height 37
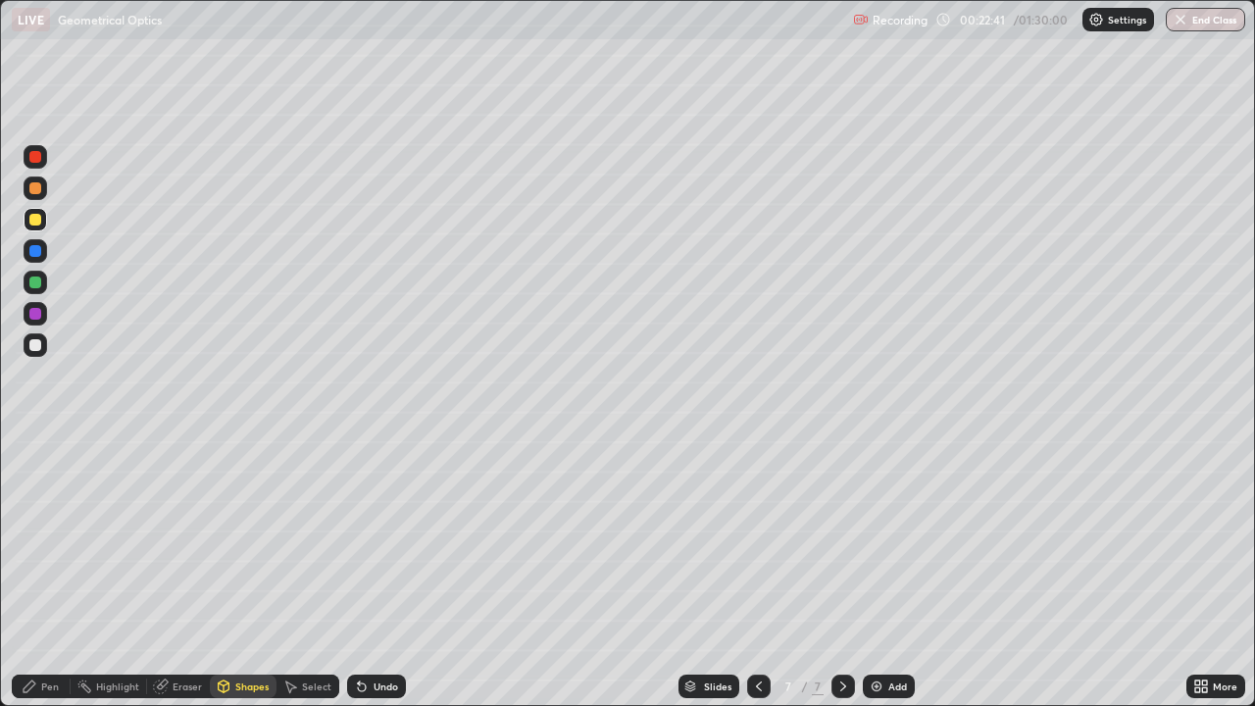
click at [39, 573] on div "Pen" at bounding box center [41, 686] width 59 height 24
click at [35, 346] on div at bounding box center [35, 345] width 12 height 12
click at [376, 573] on div "Undo" at bounding box center [386, 686] width 25 height 10
click at [37, 285] on div at bounding box center [35, 282] width 12 height 12
click at [32, 345] on div at bounding box center [35, 345] width 12 height 12
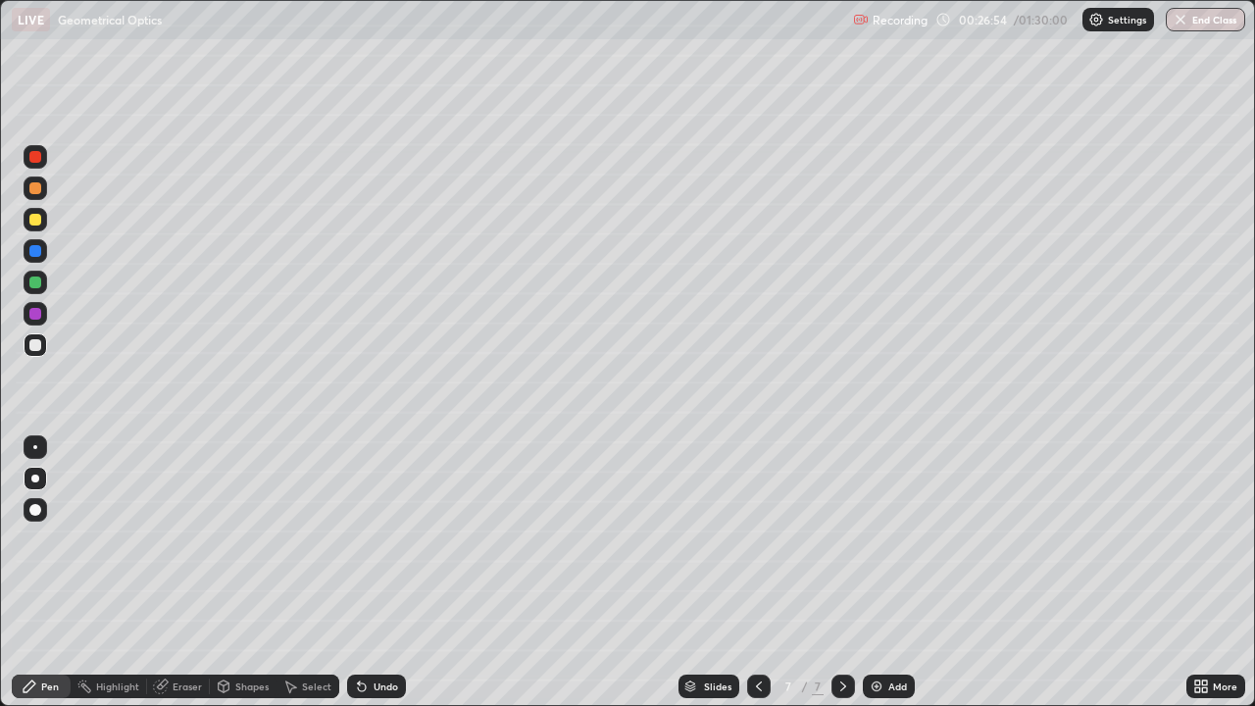
click at [36, 286] on div at bounding box center [35, 282] width 12 height 12
click at [36, 345] on div at bounding box center [35, 345] width 12 height 12
click at [29, 315] on div at bounding box center [35, 314] width 12 height 12
click at [30, 343] on div at bounding box center [35, 345] width 12 height 12
click at [38, 318] on div at bounding box center [35, 314] width 12 height 12
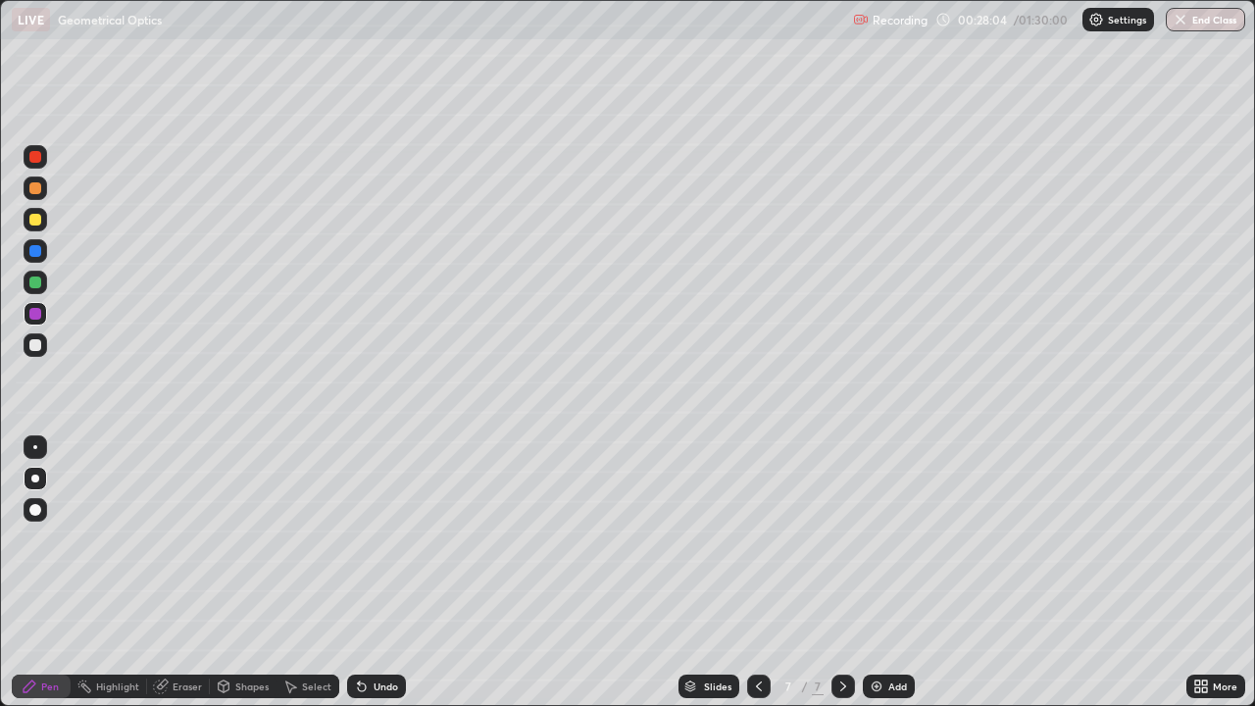
click at [30, 345] on div at bounding box center [35, 345] width 12 height 12
click at [375, 573] on div "Undo" at bounding box center [386, 686] width 25 height 10
click at [888, 573] on div "Add" at bounding box center [897, 686] width 19 height 10
click at [36, 220] on div at bounding box center [35, 220] width 12 height 12
click at [31, 346] on div at bounding box center [35, 345] width 12 height 12
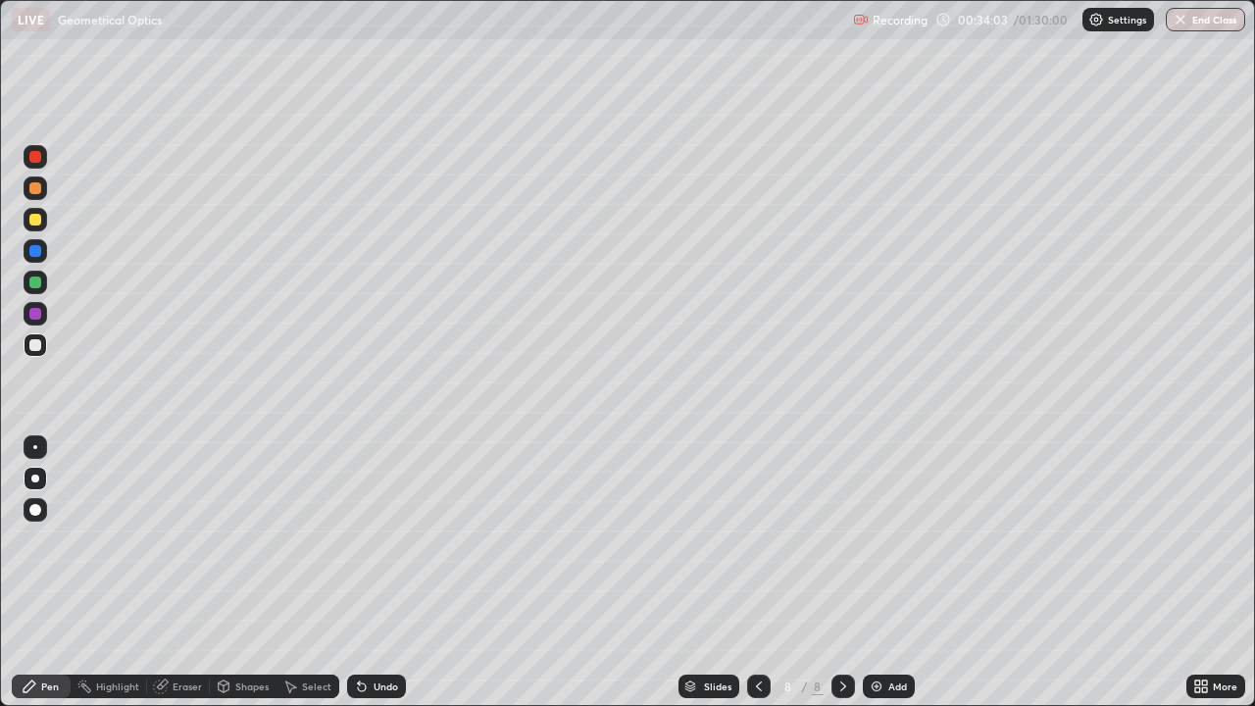
click at [363, 573] on icon at bounding box center [362, 686] width 16 height 16
click at [367, 573] on div "Undo" at bounding box center [376, 686] width 59 height 24
click at [35, 283] on div at bounding box center [35, 282] width 12 height 12
click at [33, 221] on div at bounding box center [35, 220] width 12 height 12
click at [36, 350] on div at bounding box center [35, 345] width 12 height 12
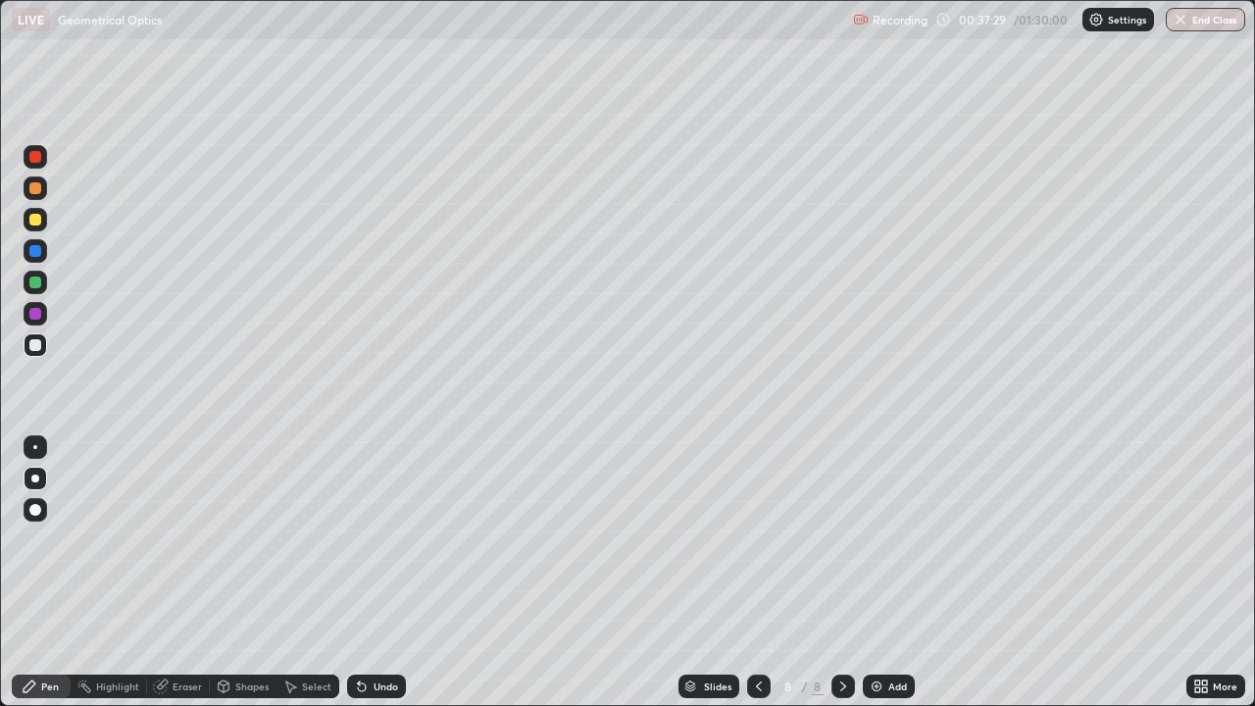
click at [34, 286] on div at bounding box center [35, 282] width 12 height 12
click at [877, 573] on img at bounding box center [877, 686] width 16 height 16
click at [35, 219] on div at bounding box center [35, 220] width 12 height 12
click at [36, 345] on div at bounding box center [35, 345] width 12 height 12
click at [36, 220] on div at bounding box center [35, 220] width 12 height 12
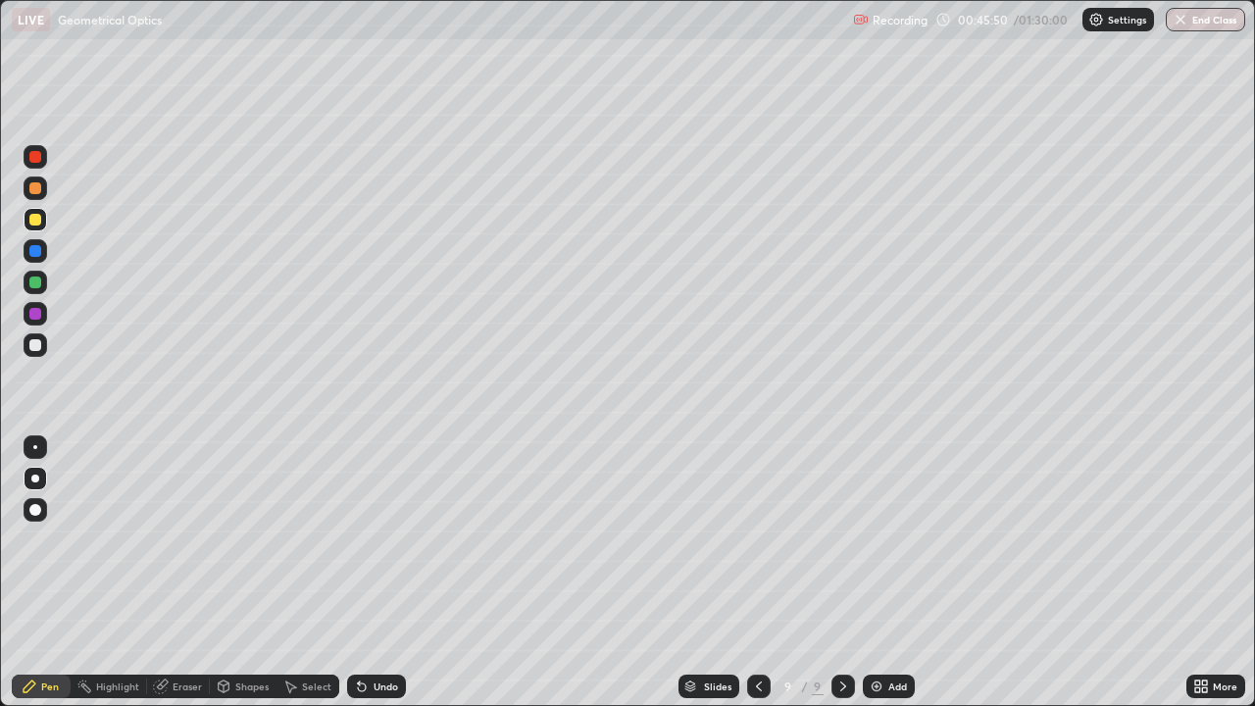
click at [44, 345] on div at bounding box center [36, 345] width 24 height 24
click at [35, 220] on div at bounding box center [35, 220] width 12 height 12
click at [25, 342] on div at bounding box center [36, 345] width 24 height 24
click at [174, 573] on div "Eraser" at bounding box center [187, 686] width 29 height 10
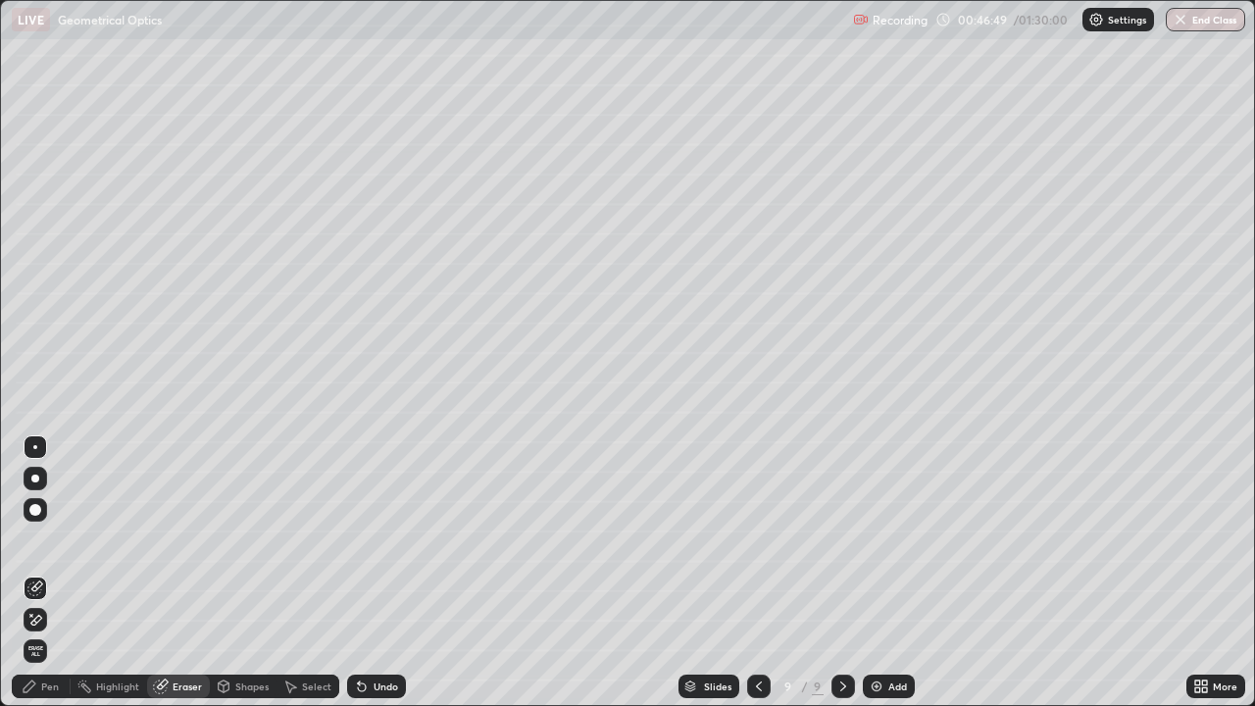
click at [51, 573] on div "Pen" at bounding box center [50, 686] width 18 height 10
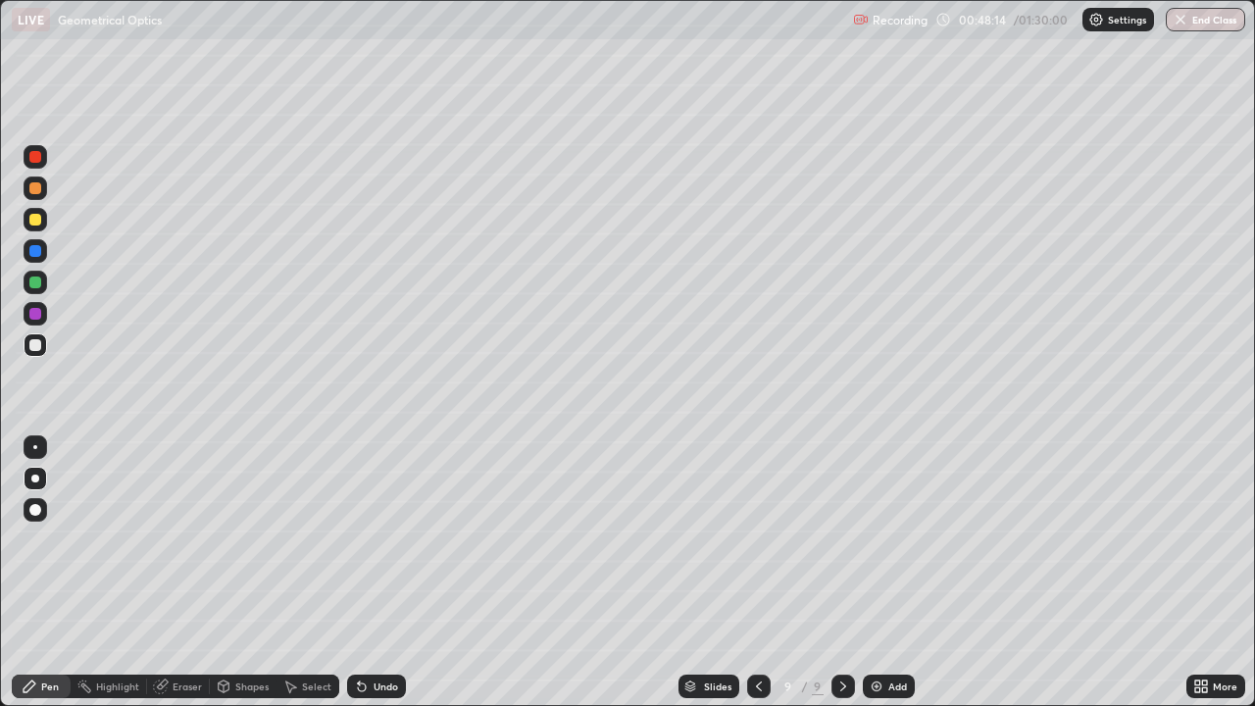
click at [38, 251] on div at bounding box center [35, 251] width 12 height 12
click at [881, 573] on img at bounding box center [877, 686] width 16 height 16
click at [33, 212] on div at bounding box center [36, 220] width 24 height 24
click at [240, 573] on div "Shapes" at bounding box center [251, 686] width 33 height 10
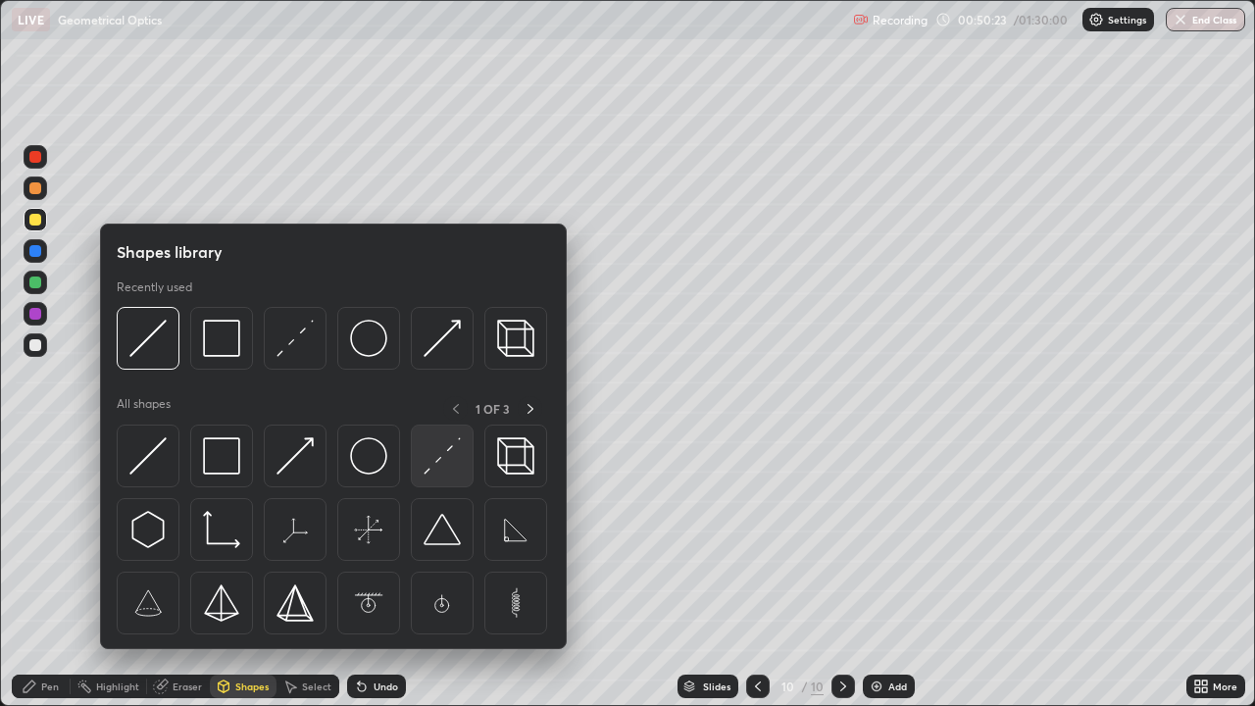
click at [434, 470] on img at bounding box center [442, 455] width 37 height 37
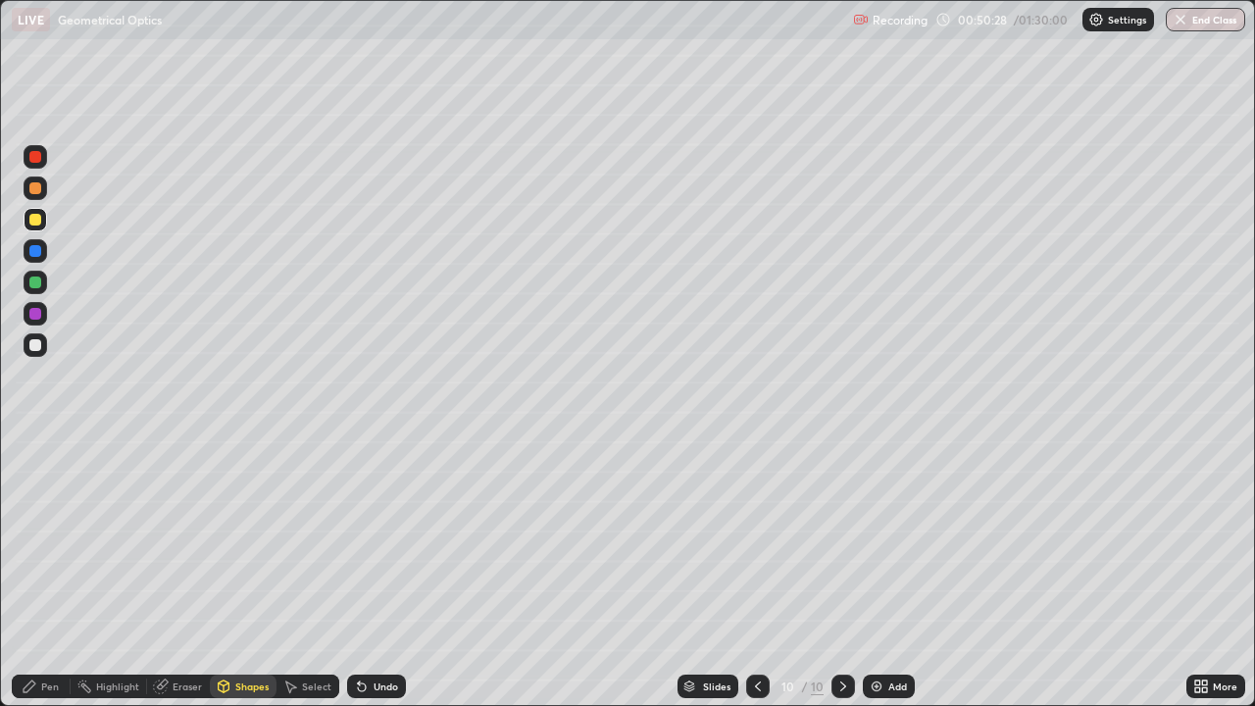
click at [239, 573] on div "Shapes" at bounding box center [251, 686] width 33 height 10
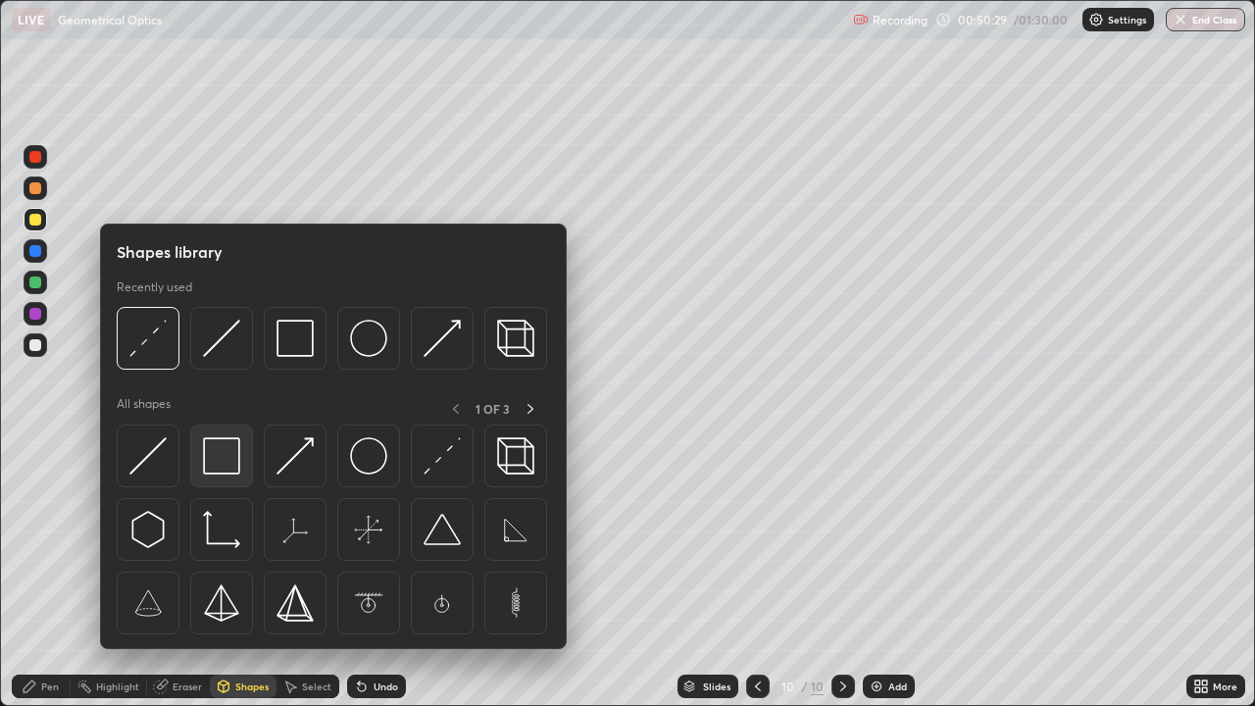
click at [227, 461] on img at bounding box center [221, 455] width 37 height 37
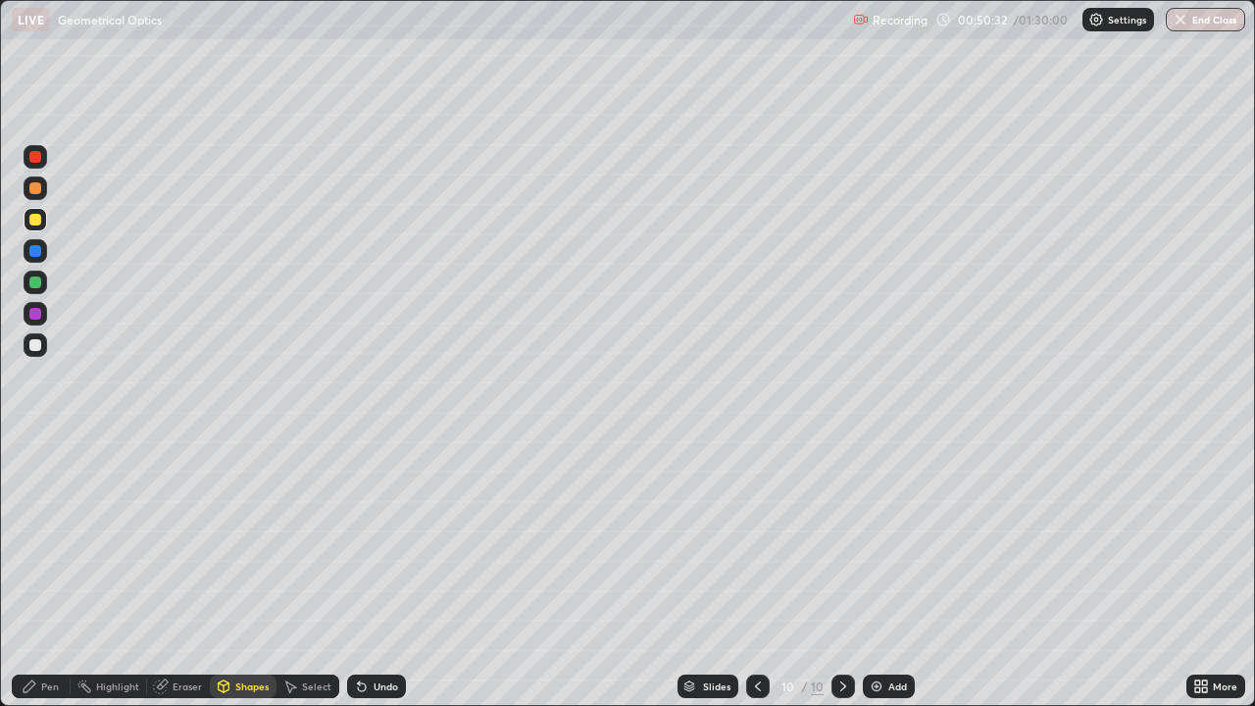
click at [33, 573] on icon at bounding box center [30, 686] width 16 height 16
click at [376, 573] on div "Undo" at bounding box center [376, 686] width 59 height 24
click at [231, 573] on div "Shapes" at bounding box center [243, 686] width 67 height 24
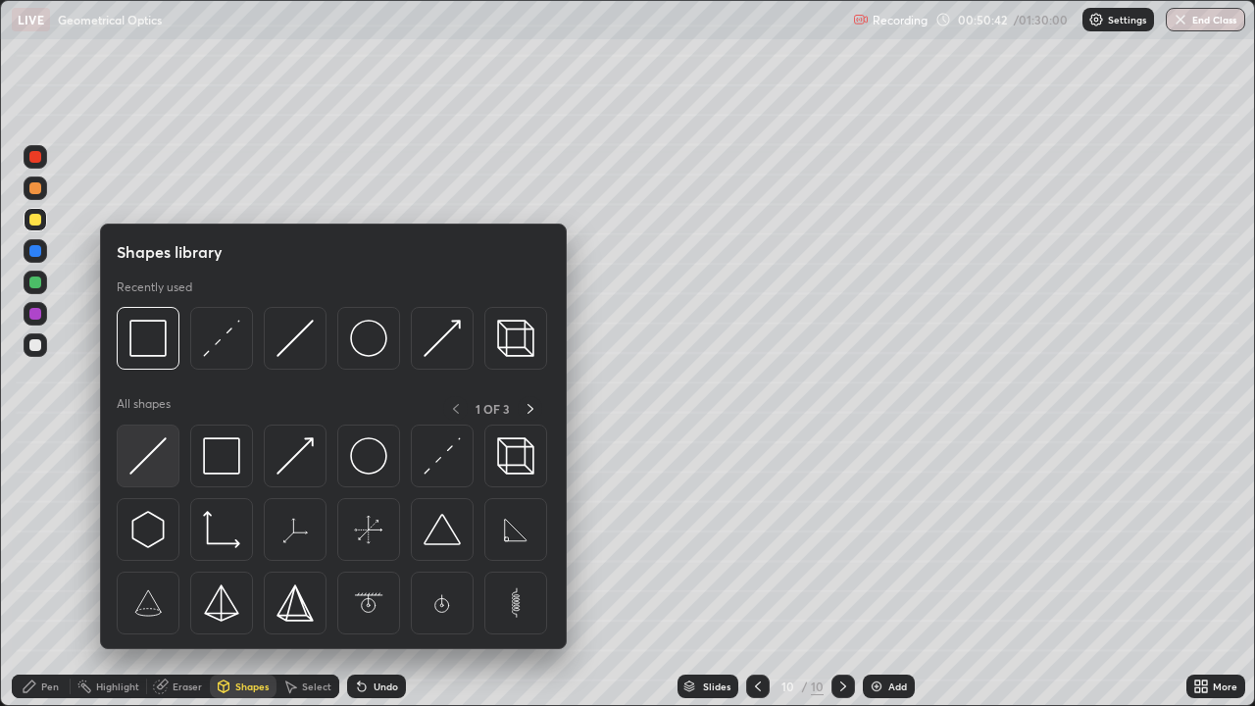
click at [145, 468] on img at bounding box center [147, 455] width 37 height 37
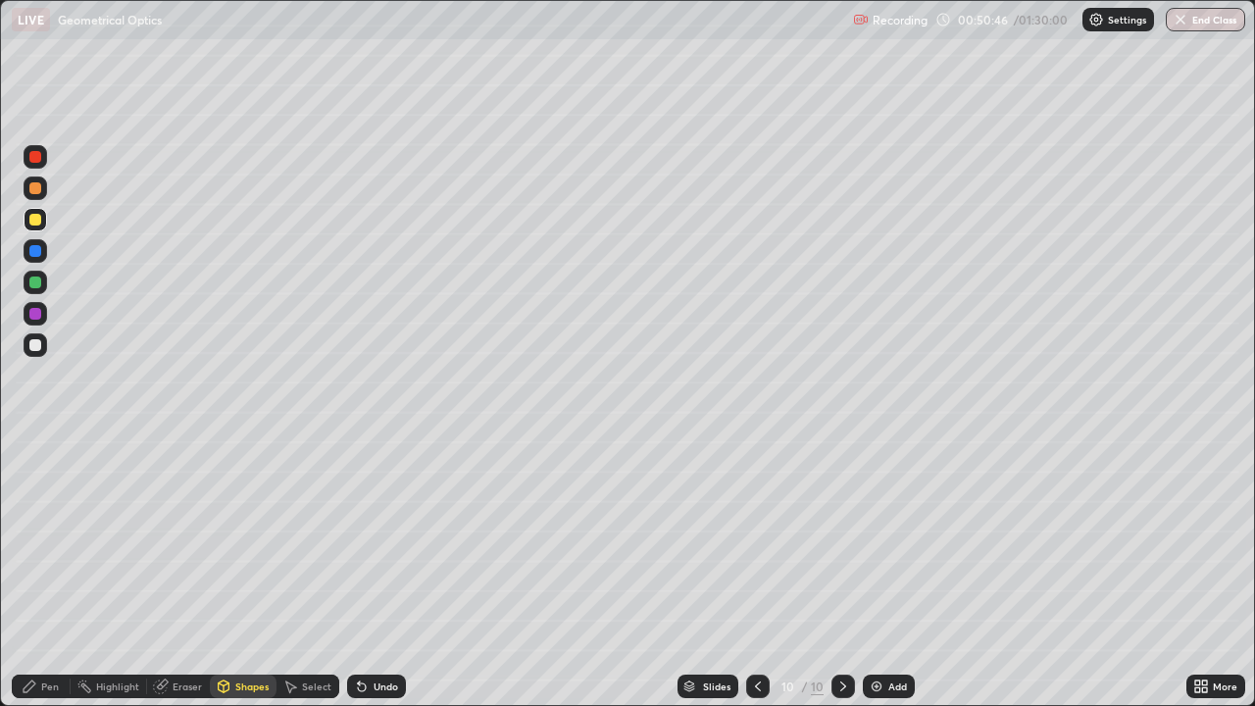
click at [35, 573] on icon at bounding box center [30, 686] width 16 height 16
click at [35, 346] on div at bounding box center [35, 345] width 12 height 12
click at [363, 573] on icon at bounding box center [362, 686] width 16 height 16
click at [359, 573] on icon at bounding box center [362, 687] width 8 height 8
click at [33, 282] on div at bounding box center [35, 282] width 12 height 12
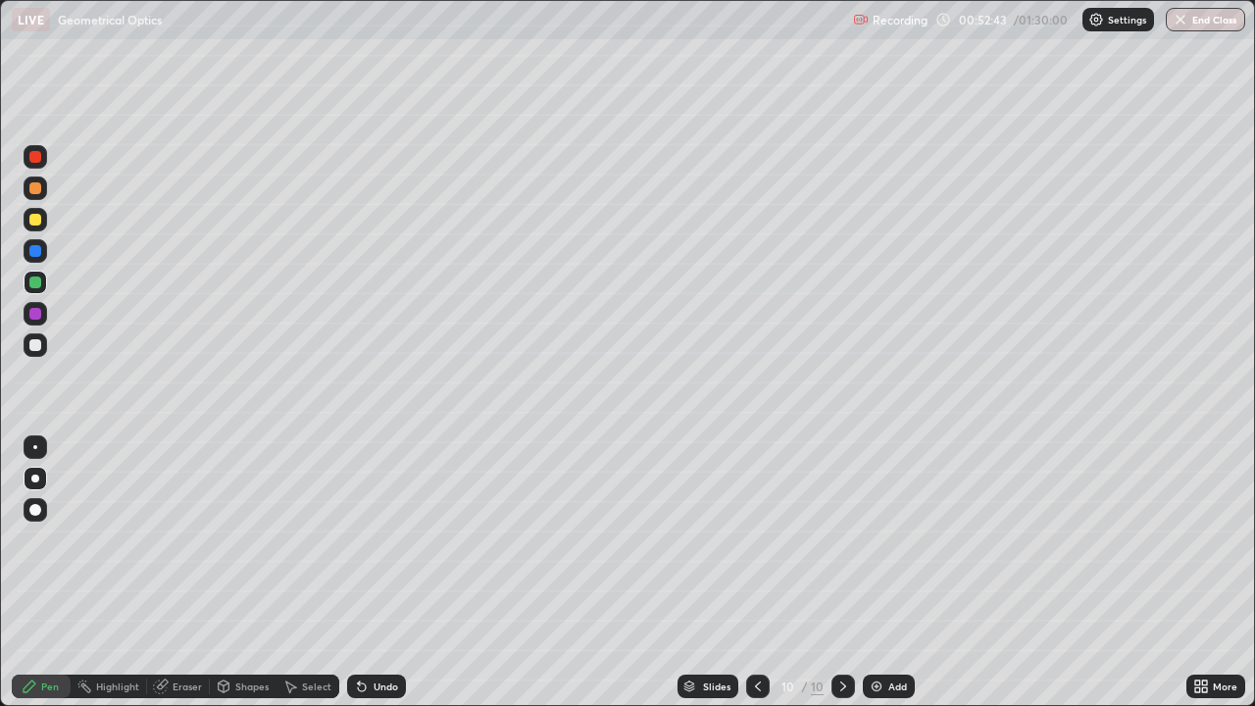
click at [39, 346] on div at bounding box center [35, 345] width 12 height 12
click at [166, 573] on icon at bounding box center [161, 686] width 16 height 16
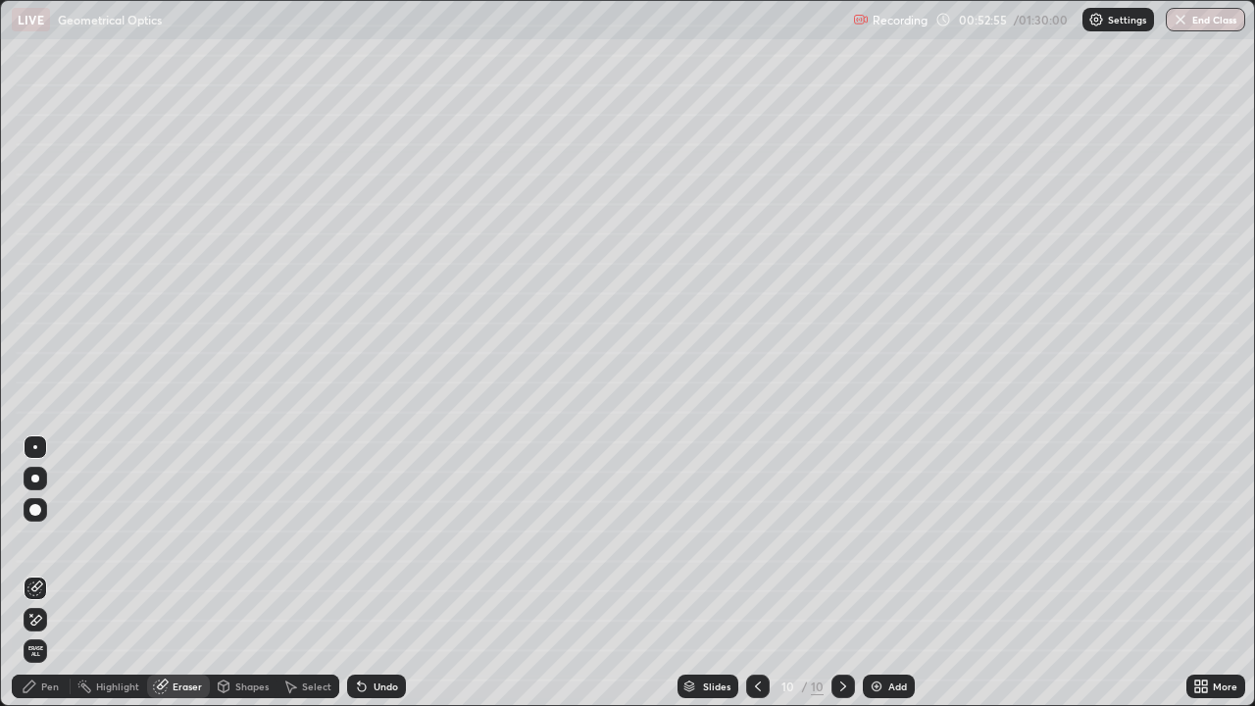
click at [370, 573] on div "Undo" at bounding box center [376, 686] width 59 height 24
click at [374, 573] on div "Undo" at bounding box center [386, 686] width 25 height 10
click at [50, 573] on div "Pen" at bounding box center [50, 686] width 18 height 10
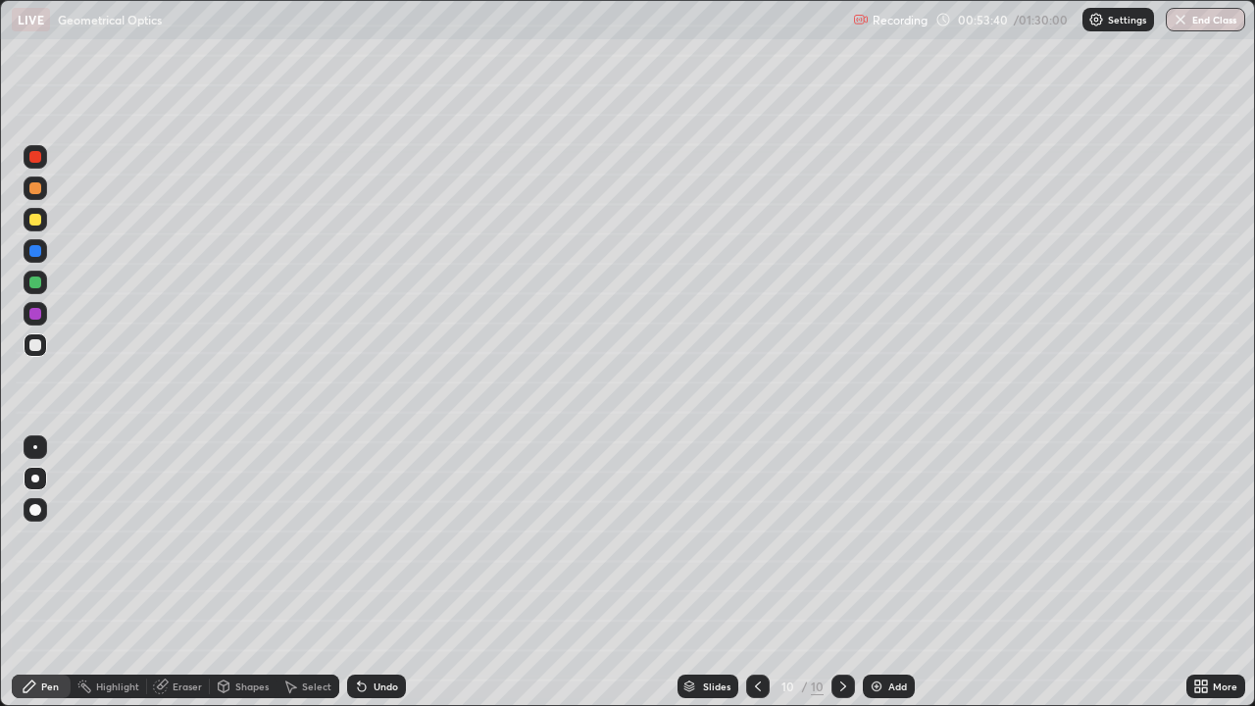
click at [45, 285] on div at bounding box center [36, 283] width 24 height 24
click at [38, 345] on div at bounding box center [35, 345] width 12 height 12
click at [891, 573] on div "Add" at bounding box center [897, 686] width 19 height 10
click at [38, 221] on div at bounding box center [35, 220] width 12 height 12
click at [247, 573] on div "Shapes" at bounding box center [251, 686] width 33 height 10
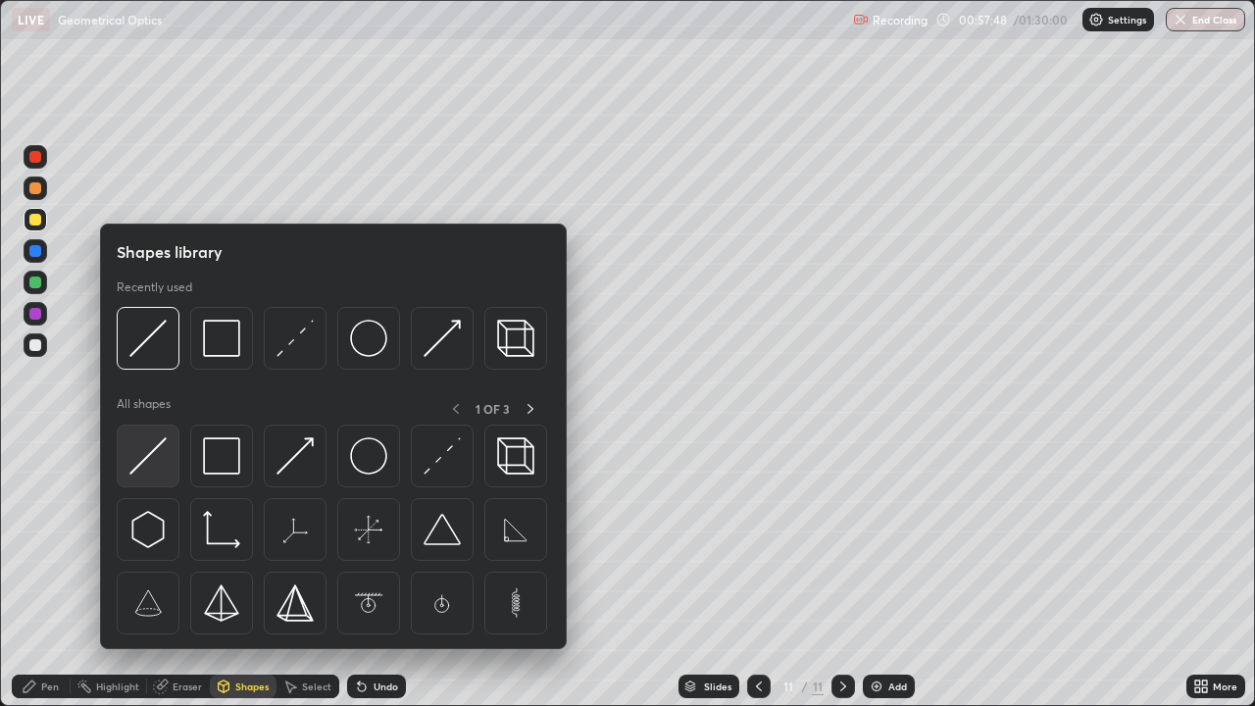
click at [154, 461] on img at bounding box center [147, 455] width 37 height 37
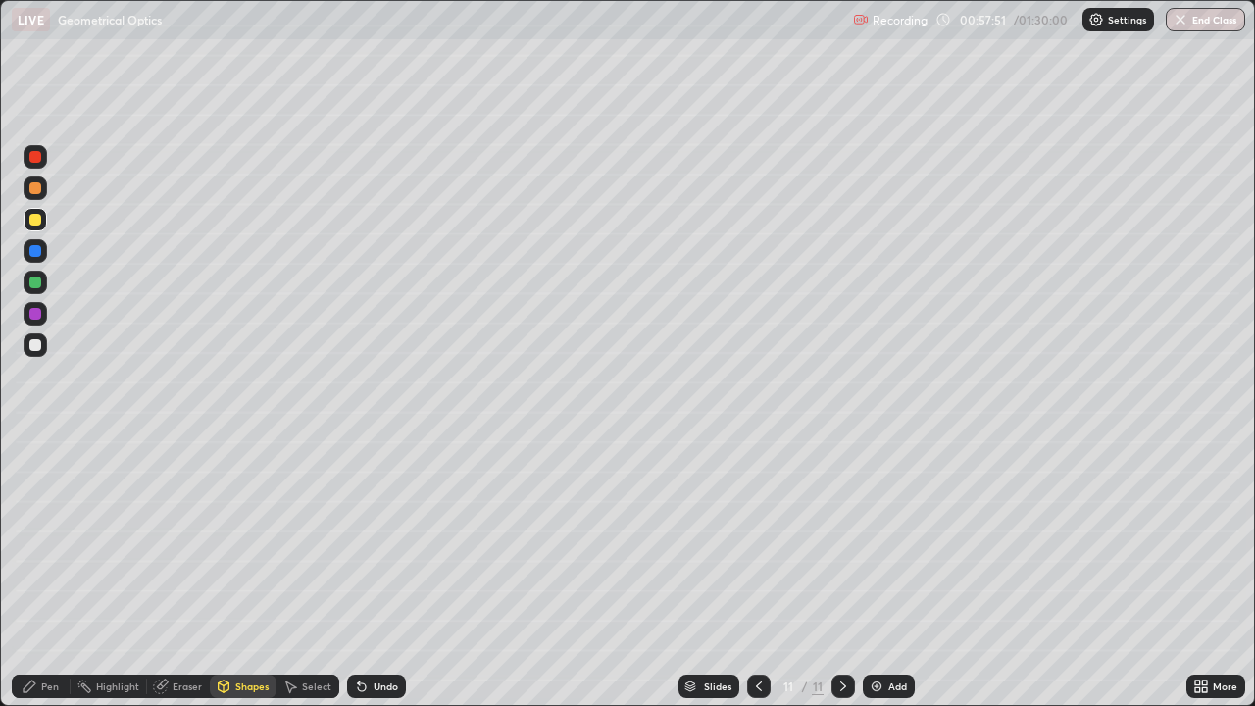
click at [29, 573] on div "Pen" at bounding box center [41, 686] width 59 height 24
click at [39, 344] on div at bounding box center [35, 345] width 12 height 12
click at [359, 573] on icon at bounding box center [362, 687] width 8 height 8
click at [370, 573] on div "Undo" at bounding box center [376, 686] width 59 height 24
click at [31, 224] on div at bounding box center [35, 220] width 12 height 12
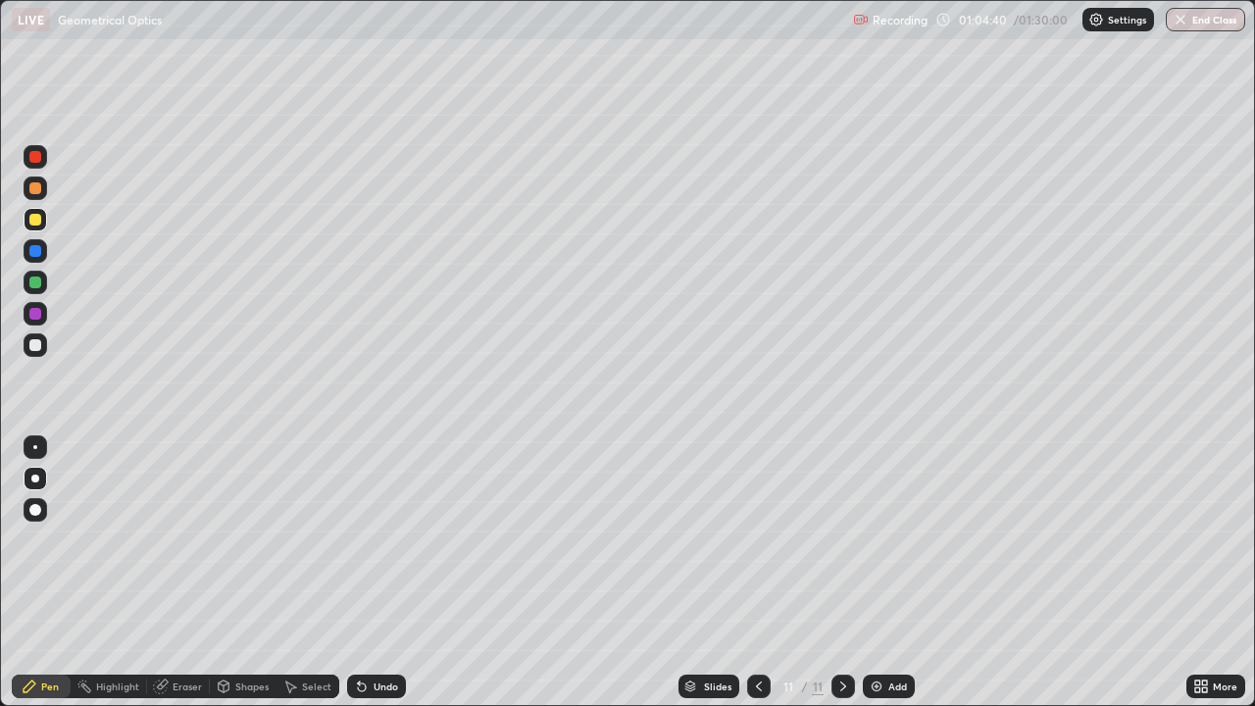
click at [374, 573] on div "Undo" at bounding box center [376, 686] width 59 height 24
click at [374, 573] on div "Undo" at bounding box center [386, 686] width 25 height 10
click at [890, 573] on div "Add" at bounding box center [897, 686] width 19 height 10
click at [239, 573] on div "Shapes" at bounding box center [251, 686] width 33 height 10
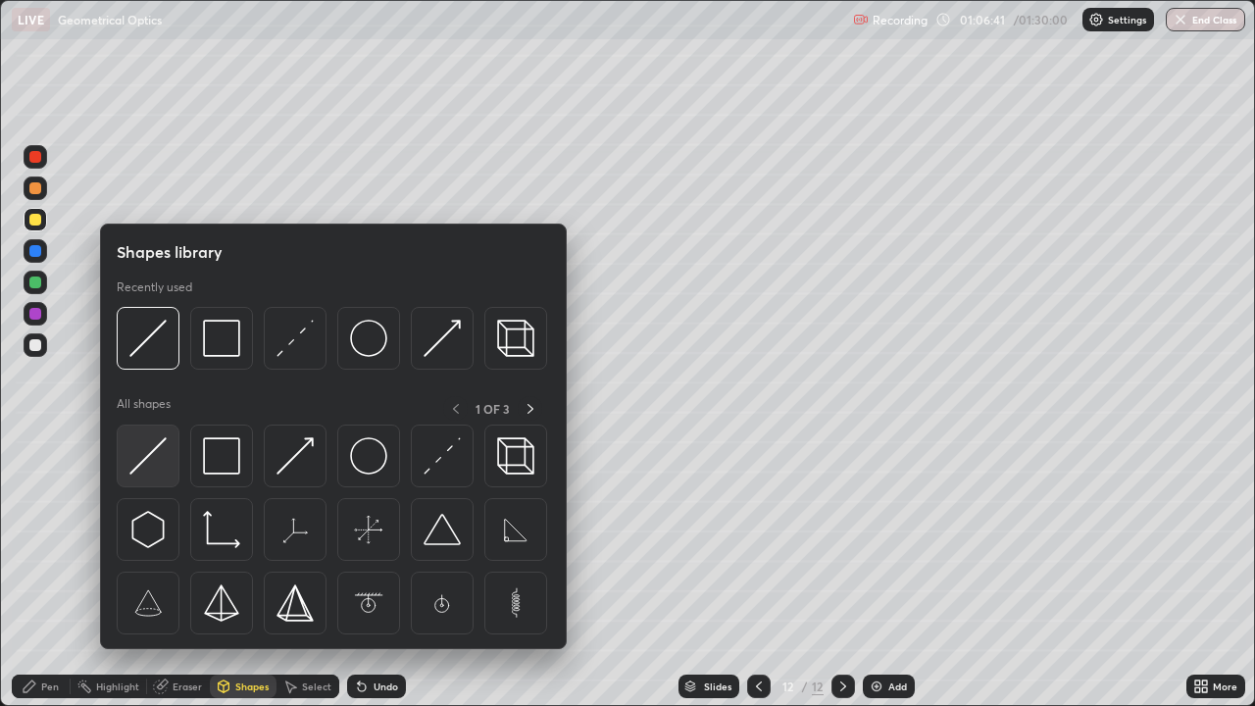
click at [153, 472] on img at bounding box center [147, 455] width 37 height 37
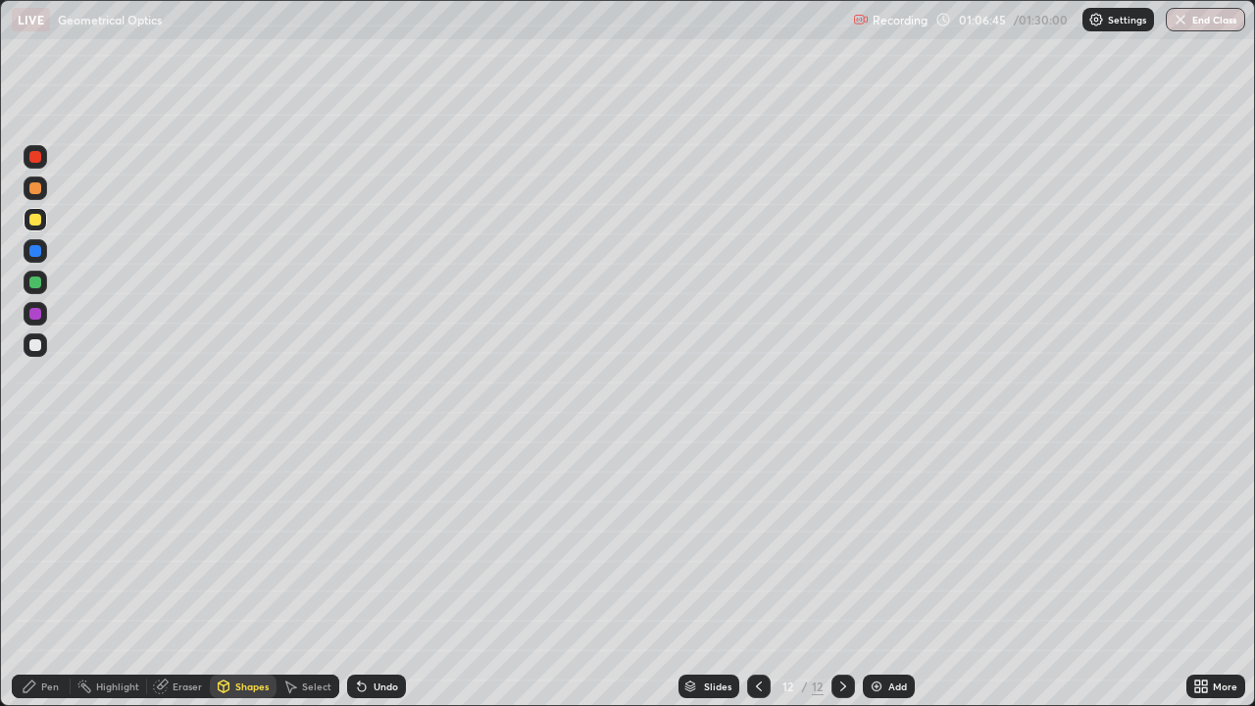
click at [237, 573] on div "Shapes" at bounding box center [251, 686] width 33 height 10
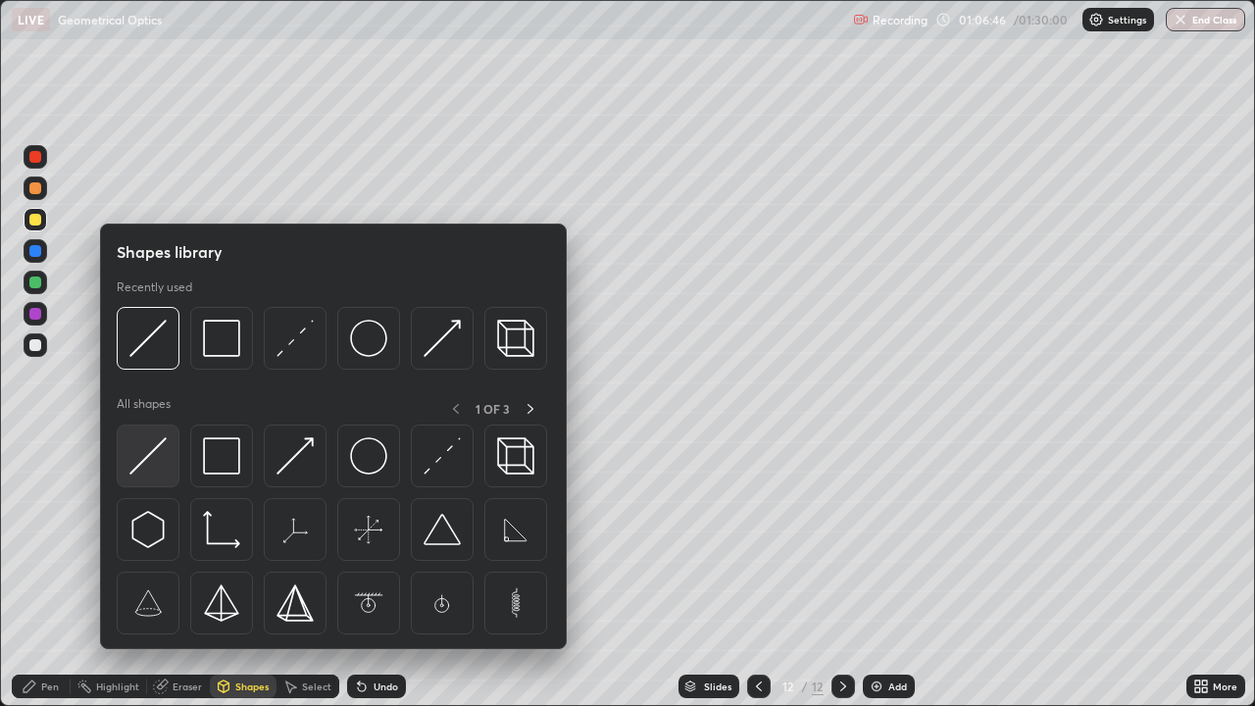
click at [146, 459] on img at bounding box center [147, 455] width 37 height 37
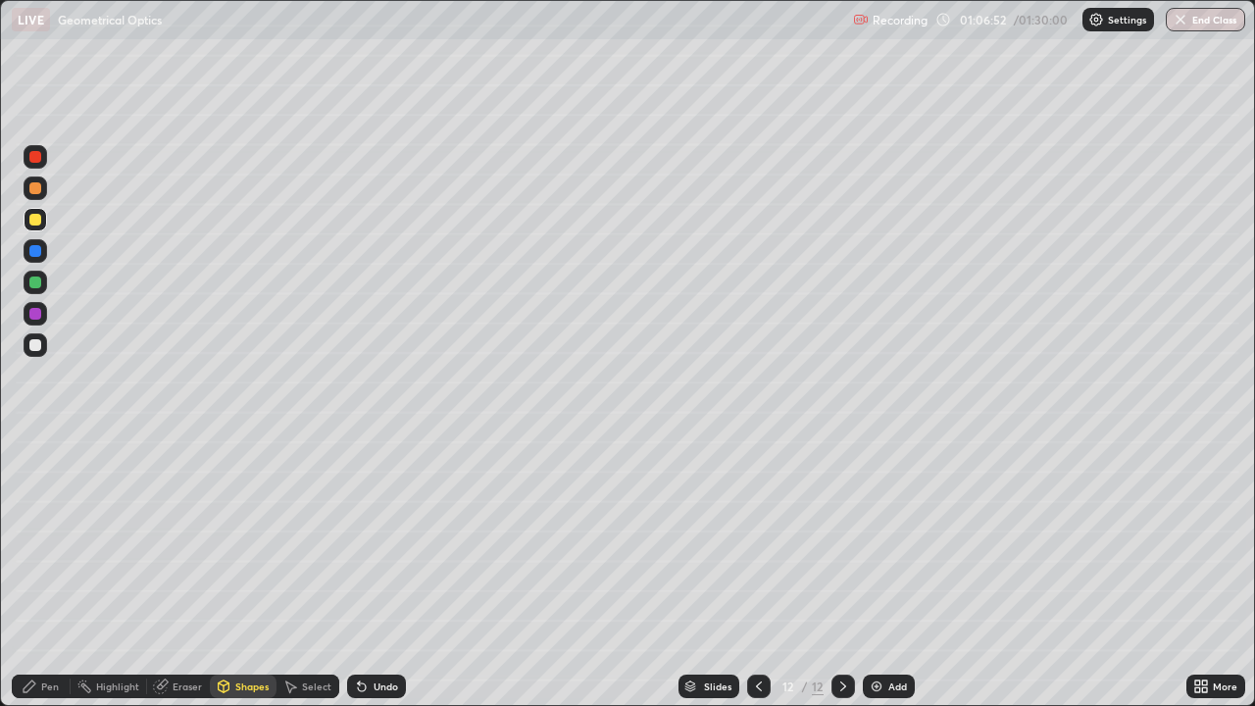
click at [45, 573] on div "Pen" at bounding box center [50, 686] width 18 height 10
click at [33, 346] on div at bounding box center [35, 345] width 12 height 12
click at [171, 573] on div "Eraser" at bounding box center [178, 686] width 63 height 24
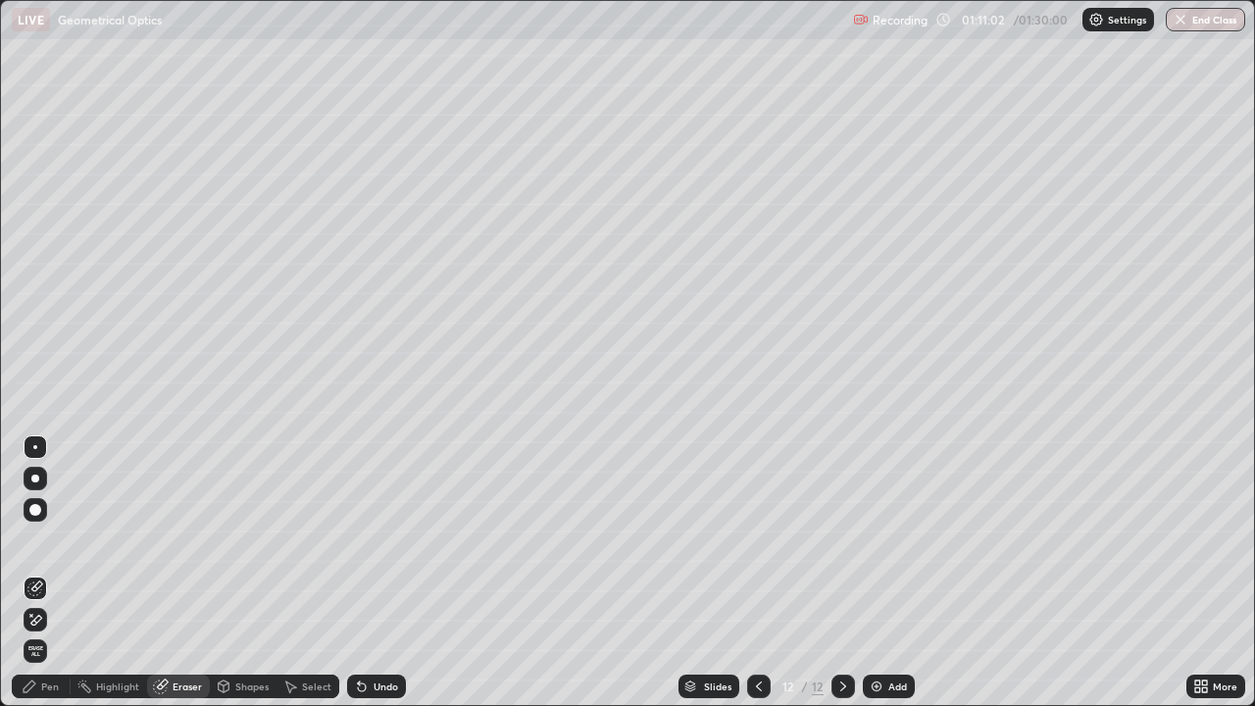
click at [52, 573] on div "Pen" at bounding box center [50, 686] width 18 height 10
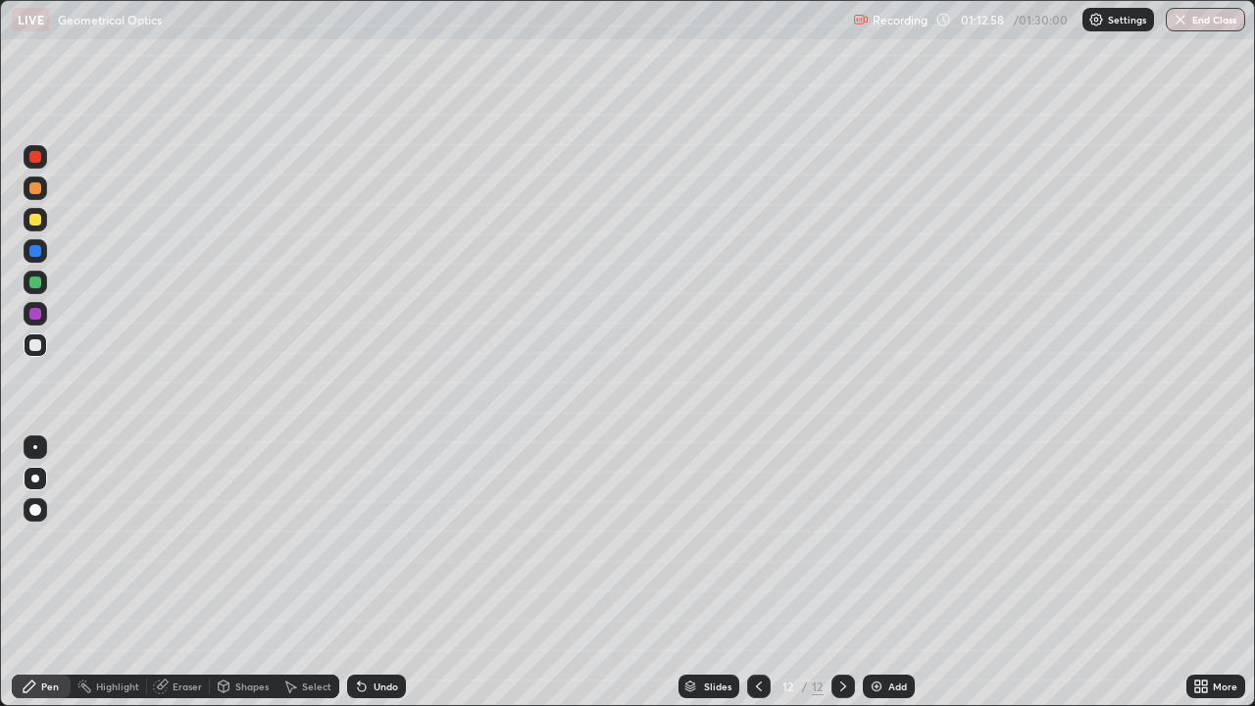
click at [36, 349] on div at bounding box center [35, 345] width 12 height 12
click at [34, 311] on div at bounding box center [35, 314] width 12 height 12
click at [237, 573] on div "Shapes" at bounding box center [251, 686] width 33 height 10
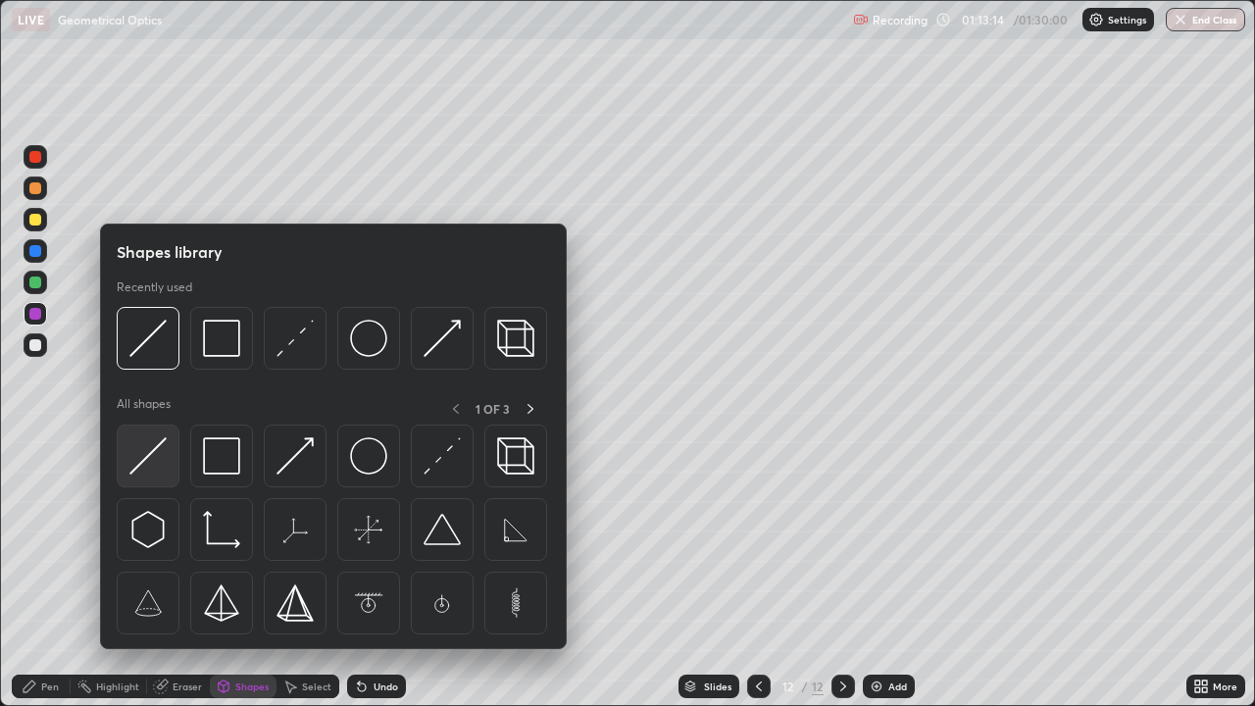
click at [147, 470] on img at bounding box center [147, 455] width 37 height 37
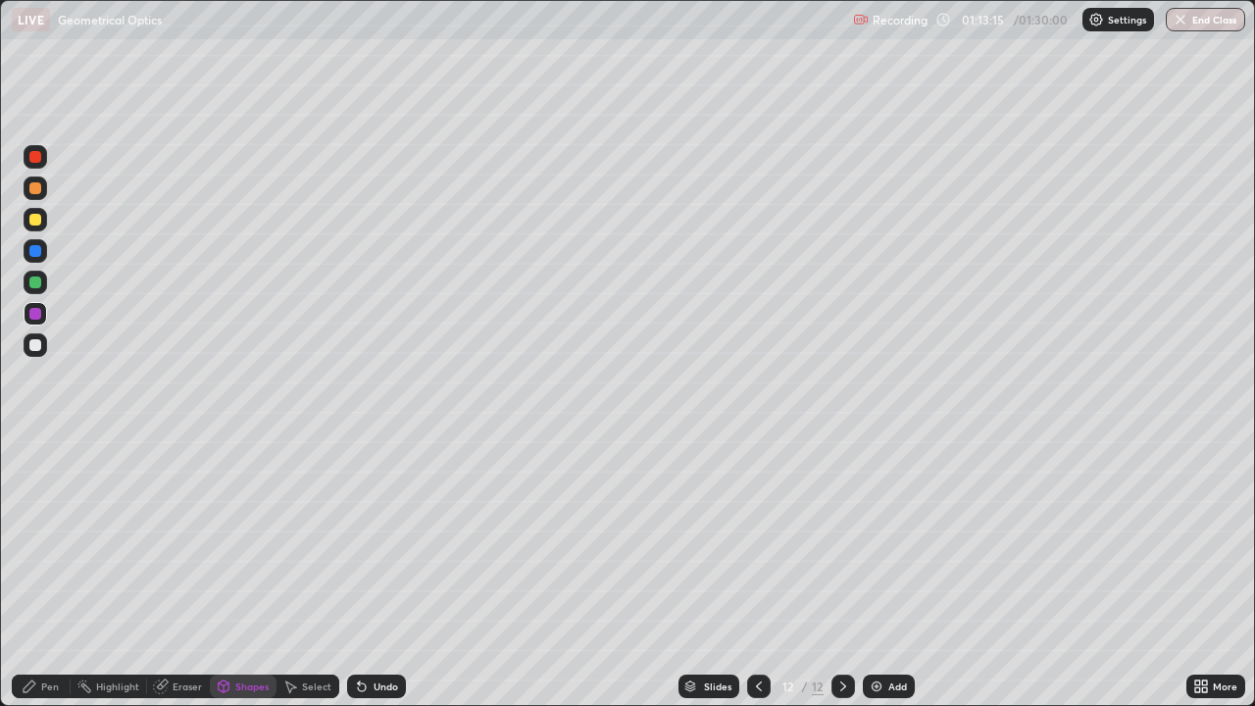
click at [31, 349] on div at bounding box center [35, 345] width 12 height 12
click at [374, 573] on div "Undo" at bounding box center [386, 686] width 25 height 10
click at [37, 256] on div at bounding box center [35, 251] width 12 height 12
click at [42, 573] on div "Pen" at bounding box center [50, 686] width 18 height 10
click at [888, 573] on div "Add" at bounding box center [897, 686] width 19 height 10
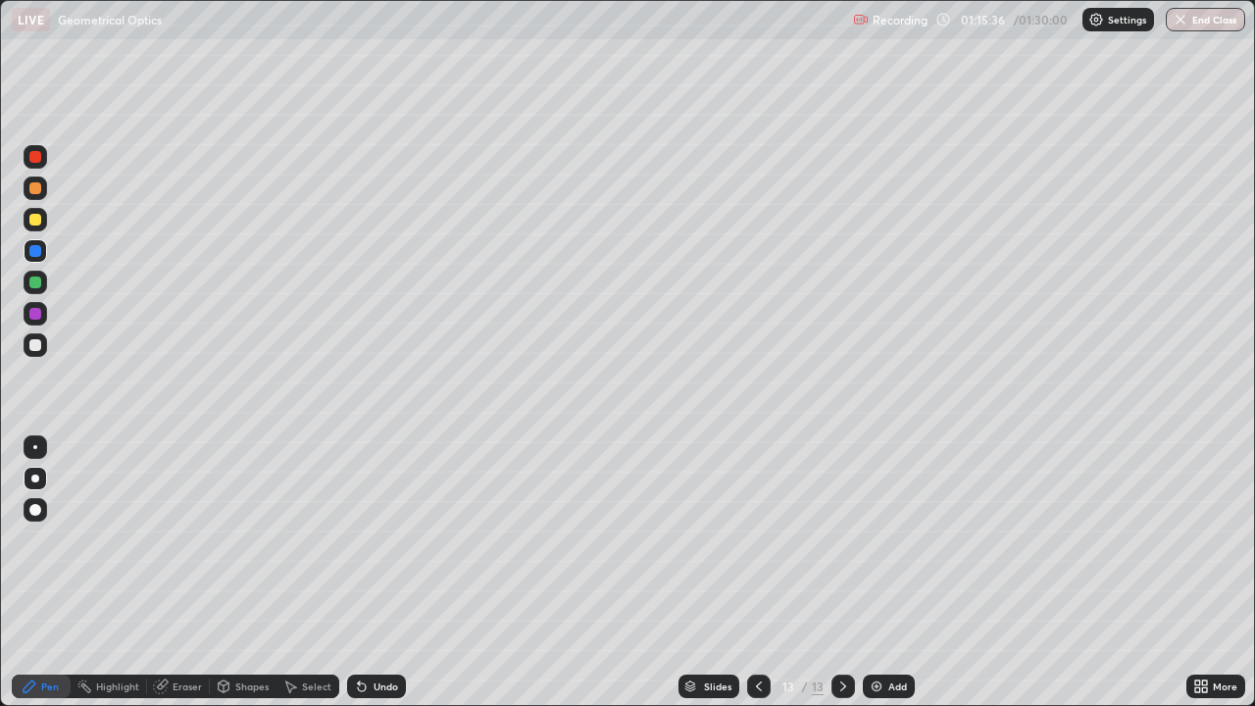
click at [34, 218] on div at bounding box center [35, 220] width 12 height 12
click at [380, 573] on div "Undo" at bounding box center [376, 686] width 59 height 24
click at [237, 573] on div "Shapes" at bounding box center [243, 686] width 67 height 24
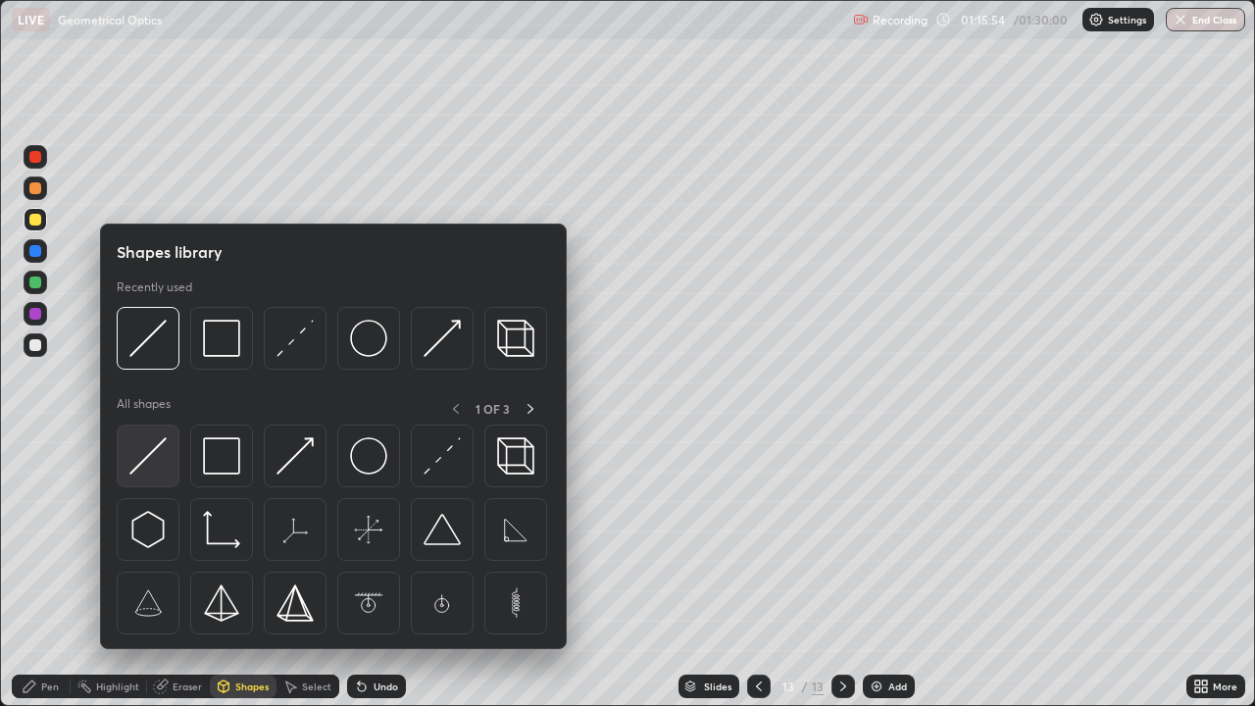
click at [162, 462] on img at bounding box center [147, 455] width 37 height 37
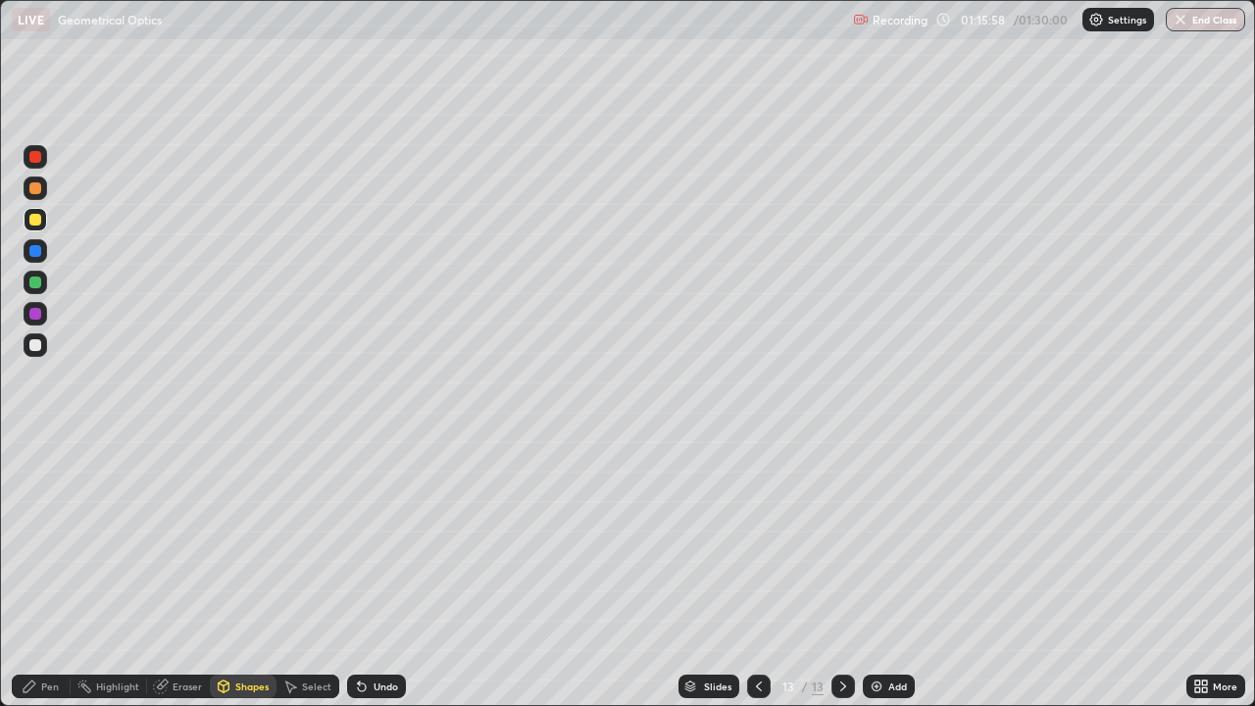
click at [52, 573] on div "Pen" at bounding box center [50, 686] width 18 height 10
click at [37, 346] on div at bounding box center [35, 345] width 12 height 12
click at [34, 249] on div at bounding box center [35, 251] width 12 height 12
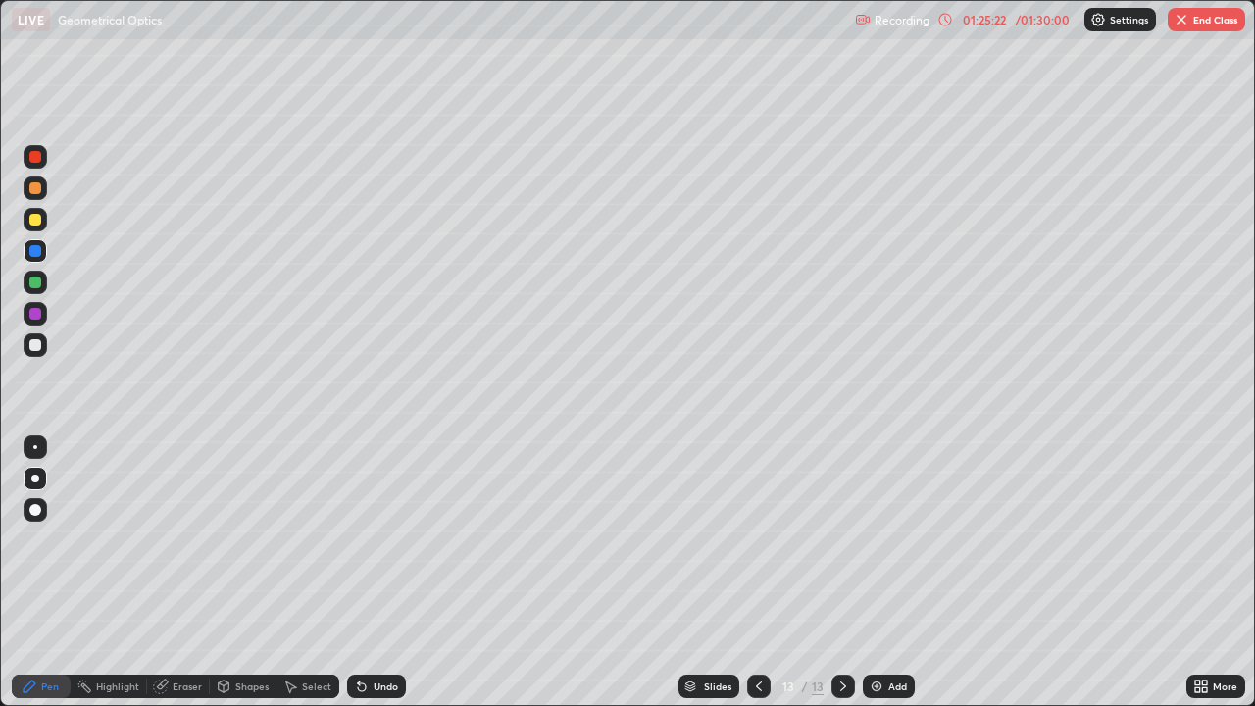
click at [1204, 25] on button "End Class" at bounding box center [1206, 20] width 77 height 24
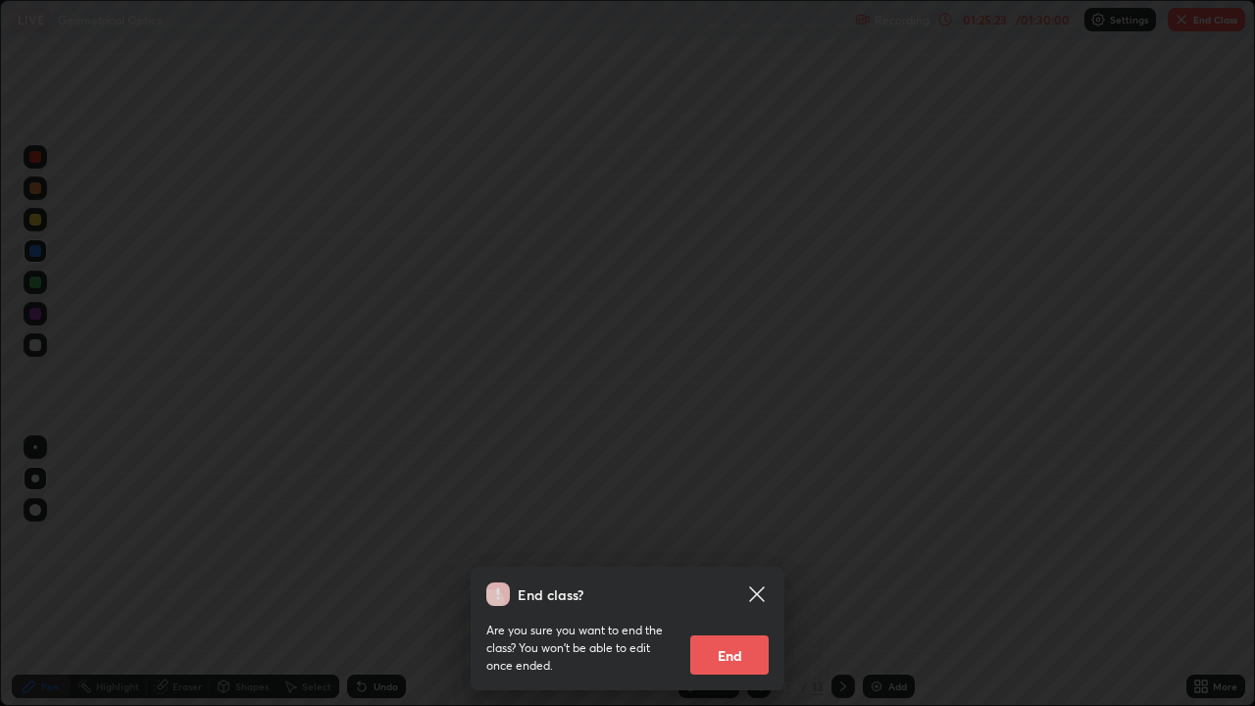
click at [724, 573] on button "End" at bounding box center [729, 654] width 78 height 39
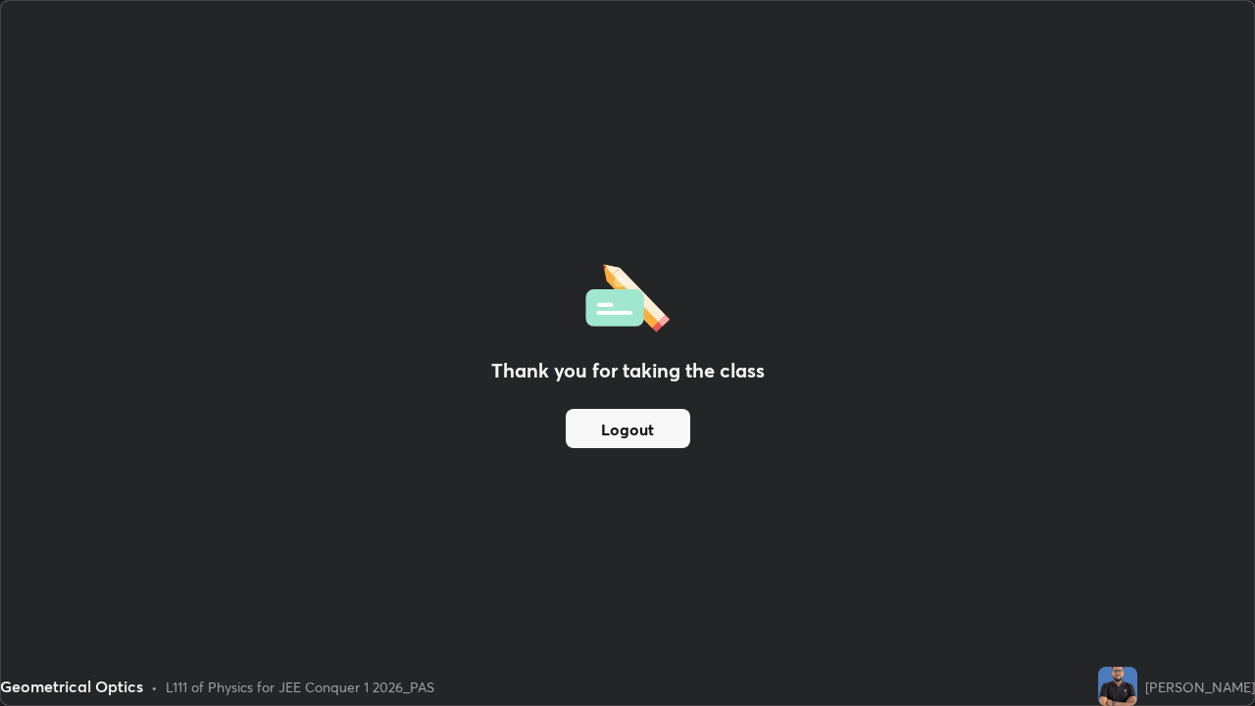
click at [632, 422] on button "Logout" at bounding box center [628, 428] width 125 height 39
